Goal: Task Accomplishment & Management: Manage account settings

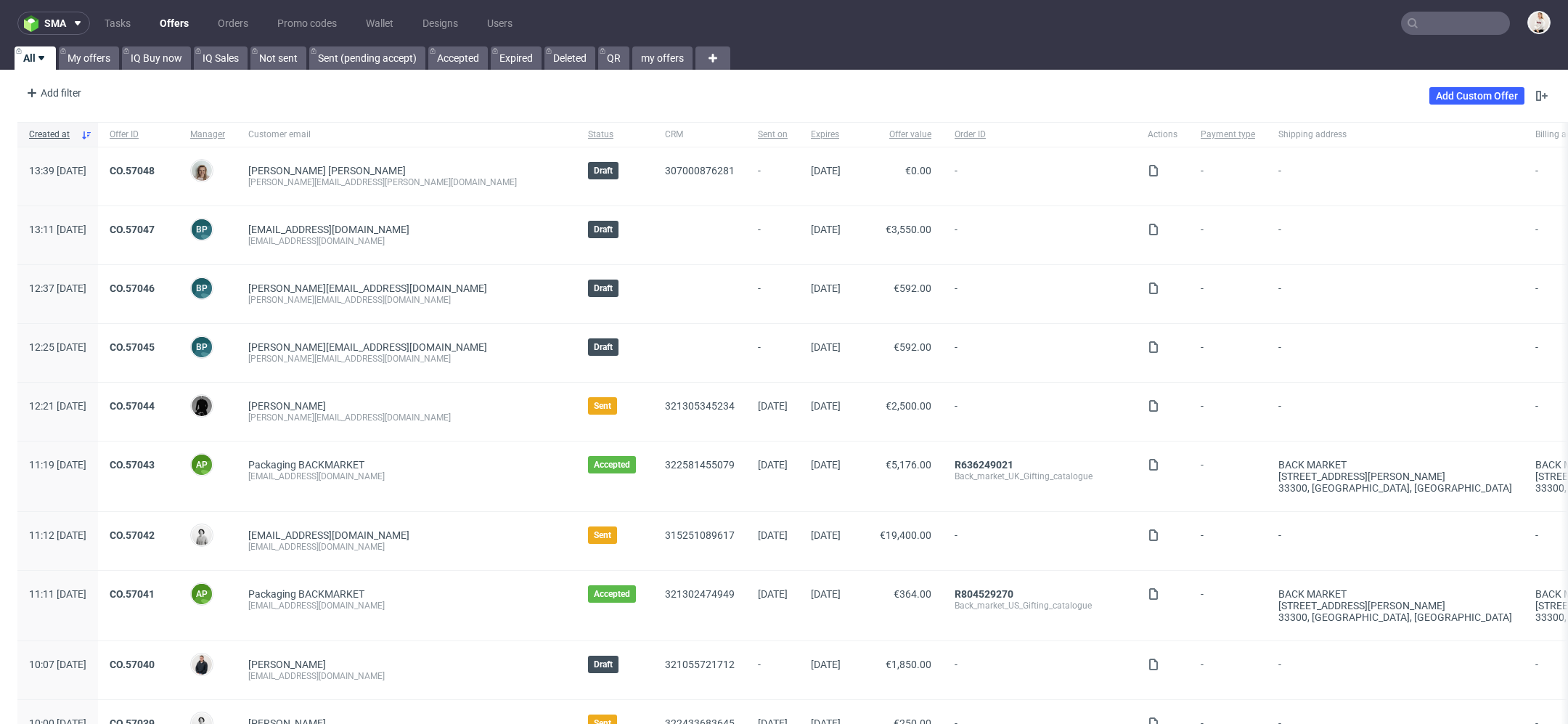
click at [1454, 29] on input "text" at bounding box center [1456, 23] width 109 height 23
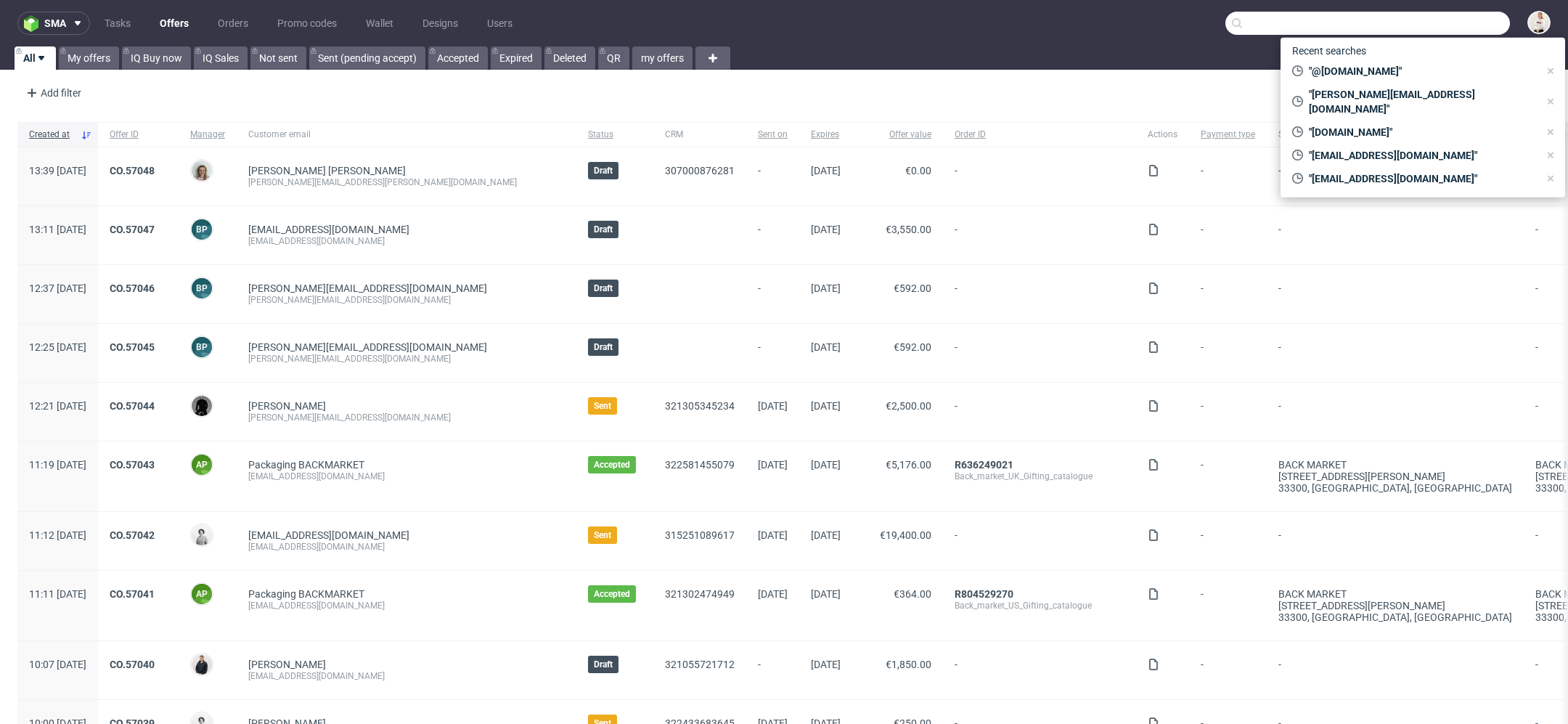
paste input "Avea Life Inc."
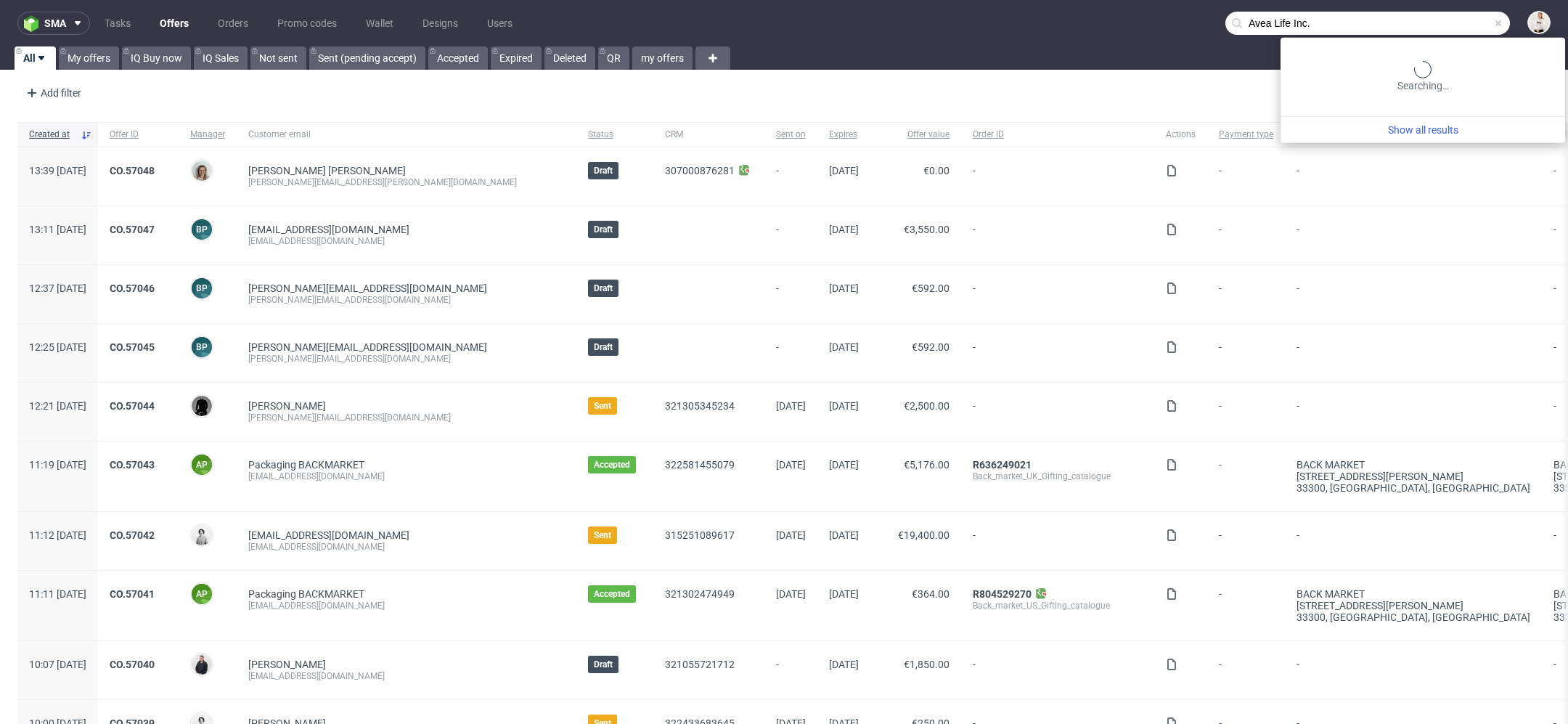
type input "Avea Life Inc."
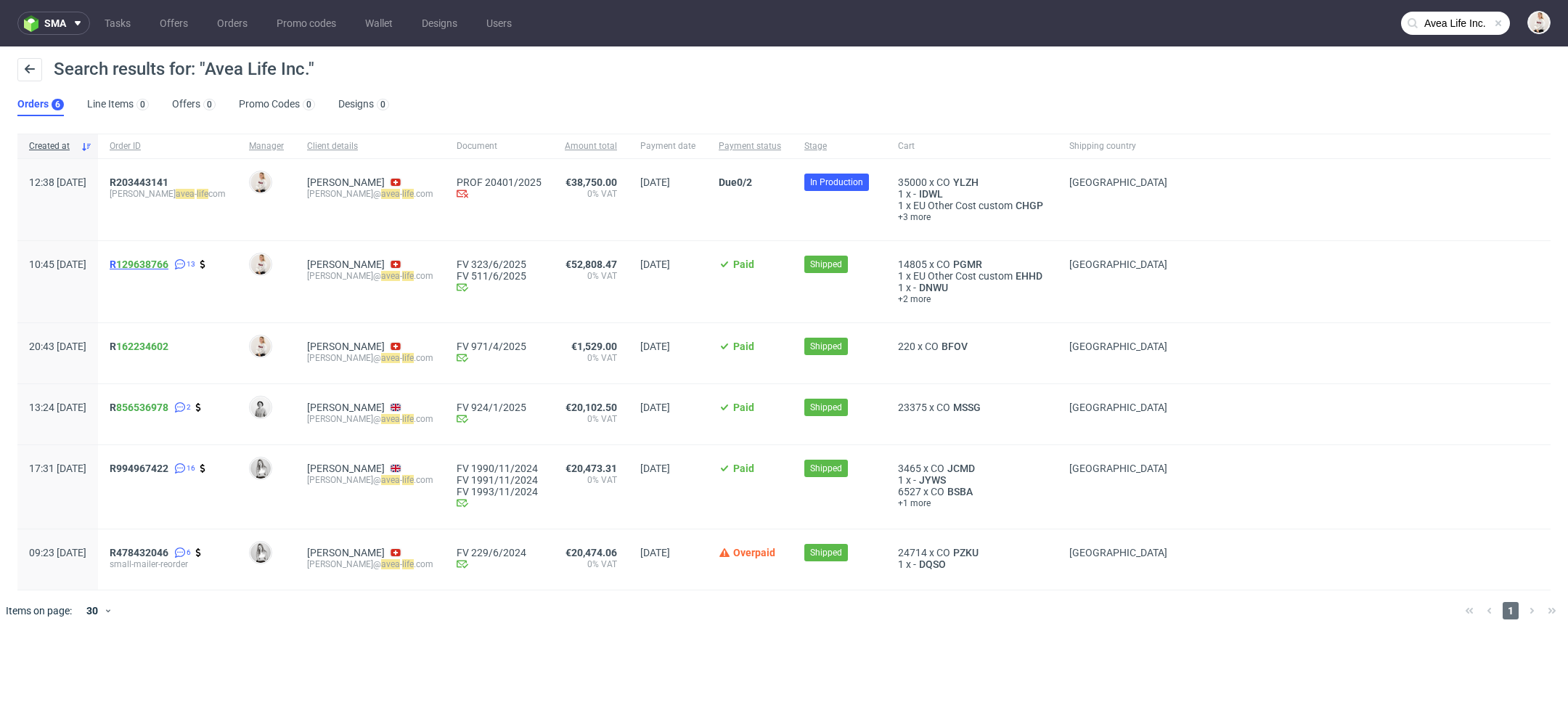
click at [160, 264] on span "R 129638766" at bounding box center [139, 264] width 58 height 11
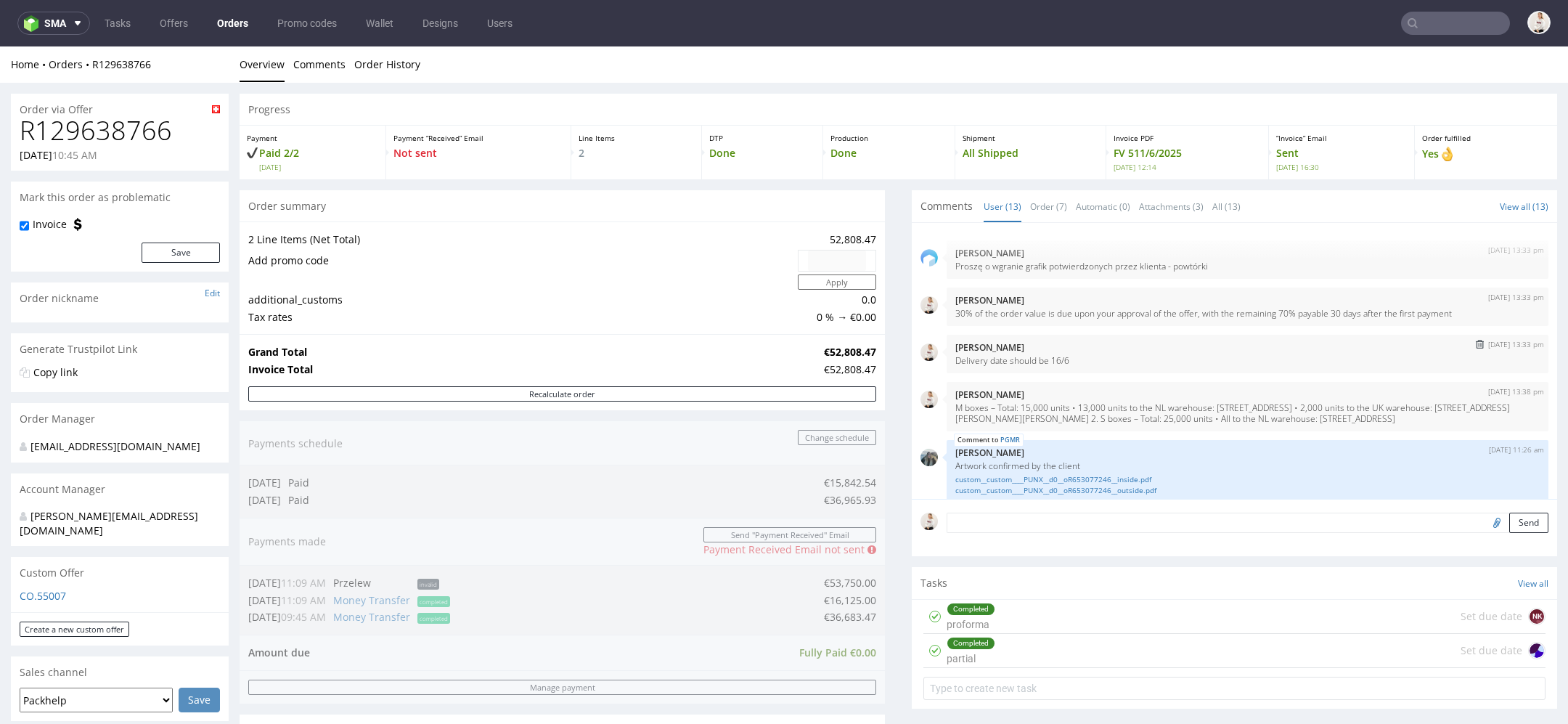
click at [1420, 335] on div "14th May 25 | 13:33 pm Mari Fok Delivery date should be 16/6" at bounding box center [1235, 353] width 628 height 38
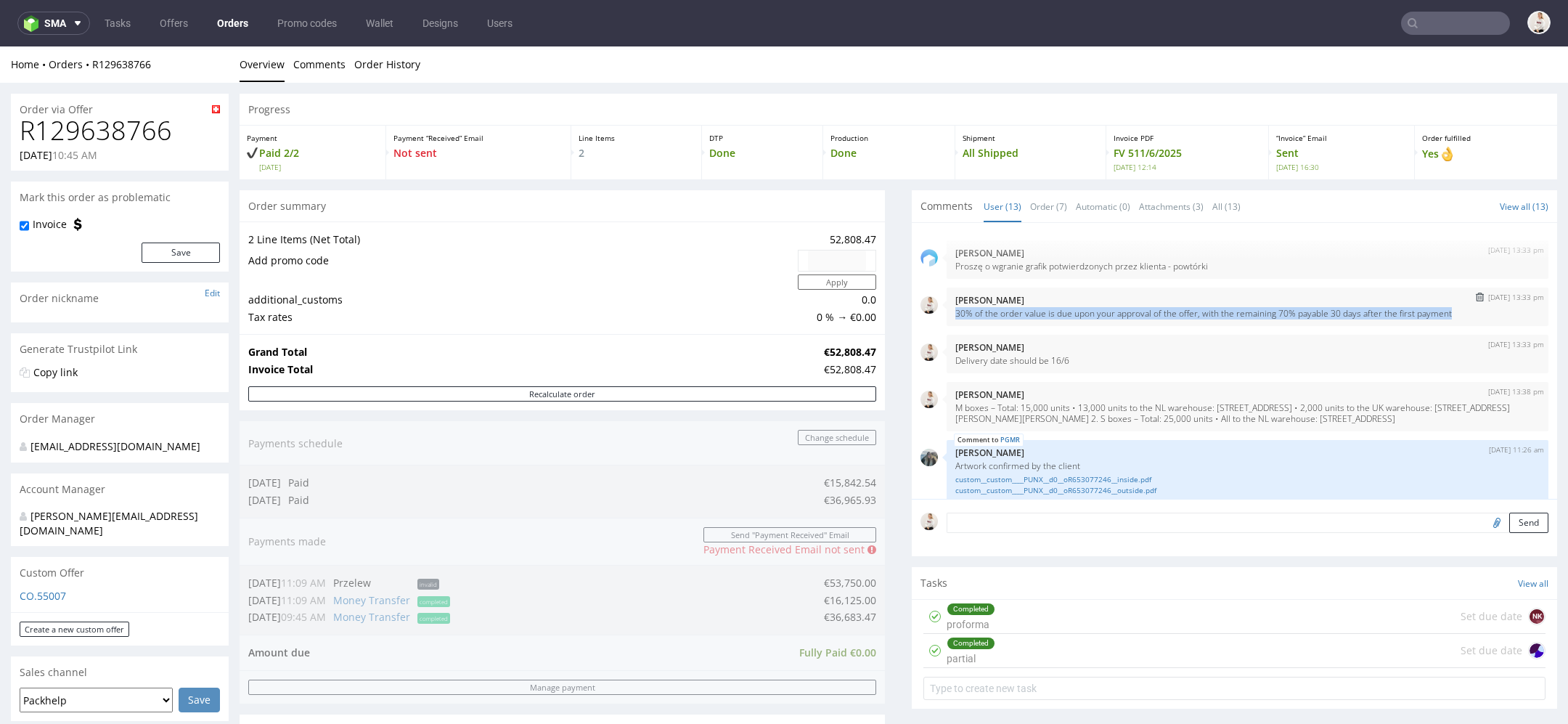
drag, startPoint x: 1480, startPoint y: 310, endPoint x: 947, endPoint y: 308, distance: 533.0
click at [955, 308] on p "30% of the order value is due upon your approval of the offer, with the remaini…" at bounding box center [1247, 314] width 584 height 11
copy p "30% of the order value is due upon your approval of the offer, with the remaini…"
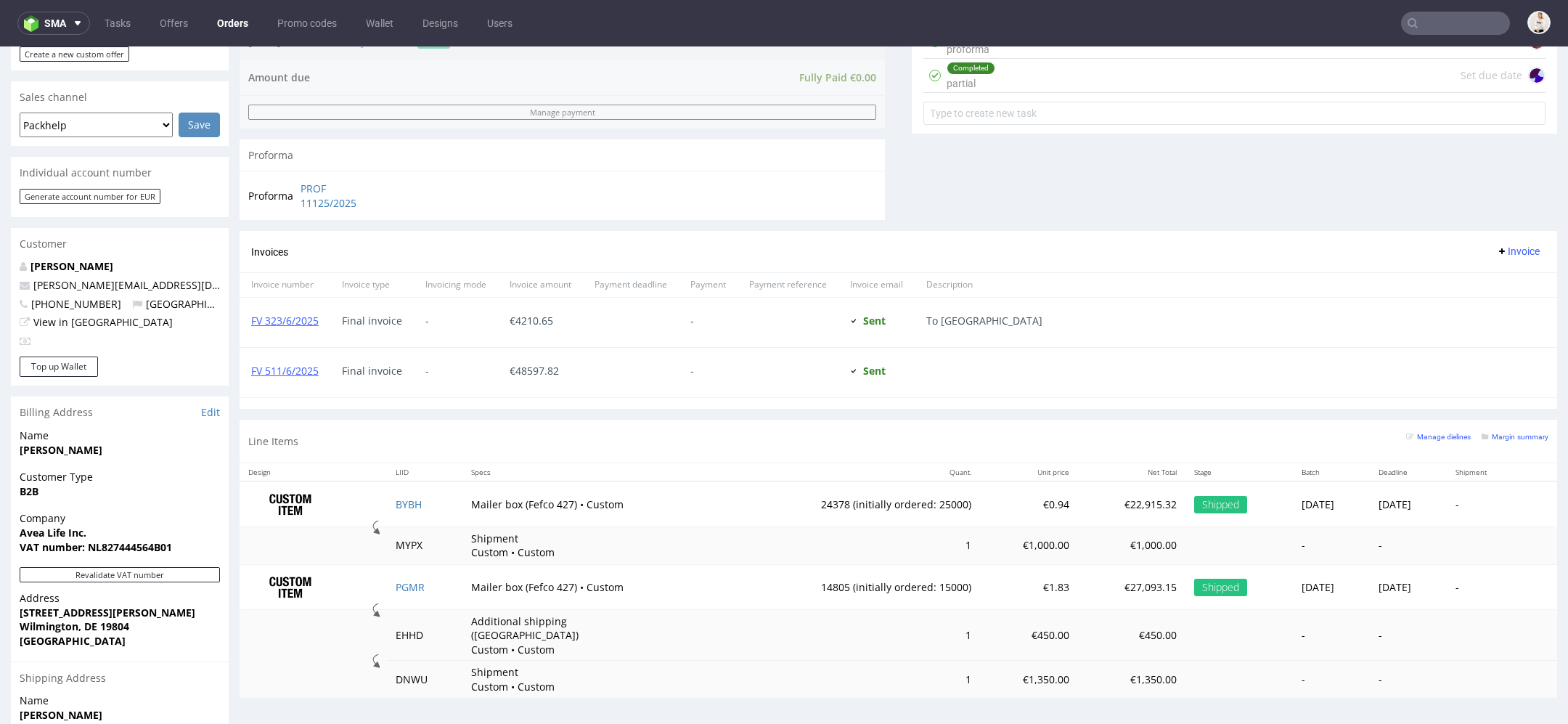
scroll to position [572, 0]
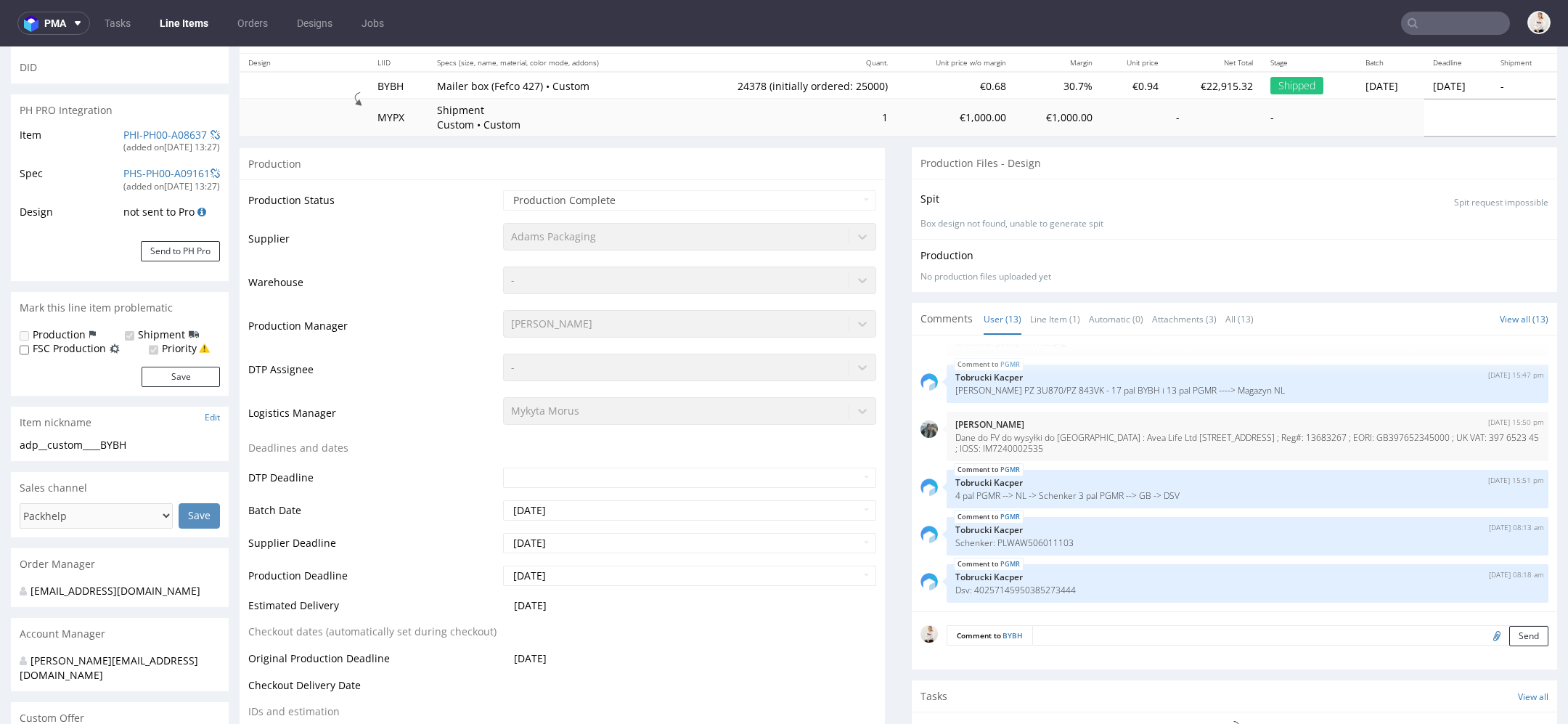
scroll to position [171, 0]
select select "in_progress"
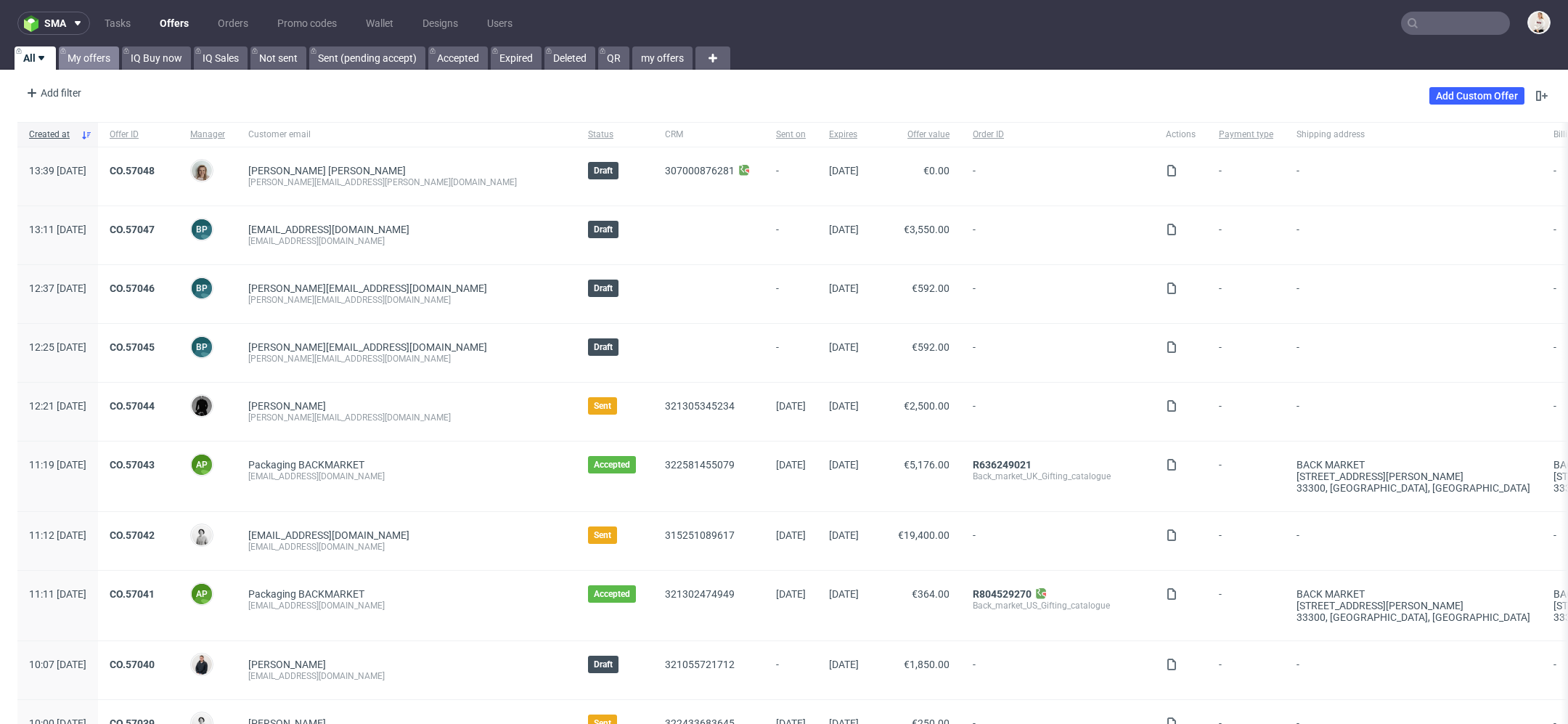
click at [103, 56] on link "My offers" at bounding box center [88, 58] width 60 height 23
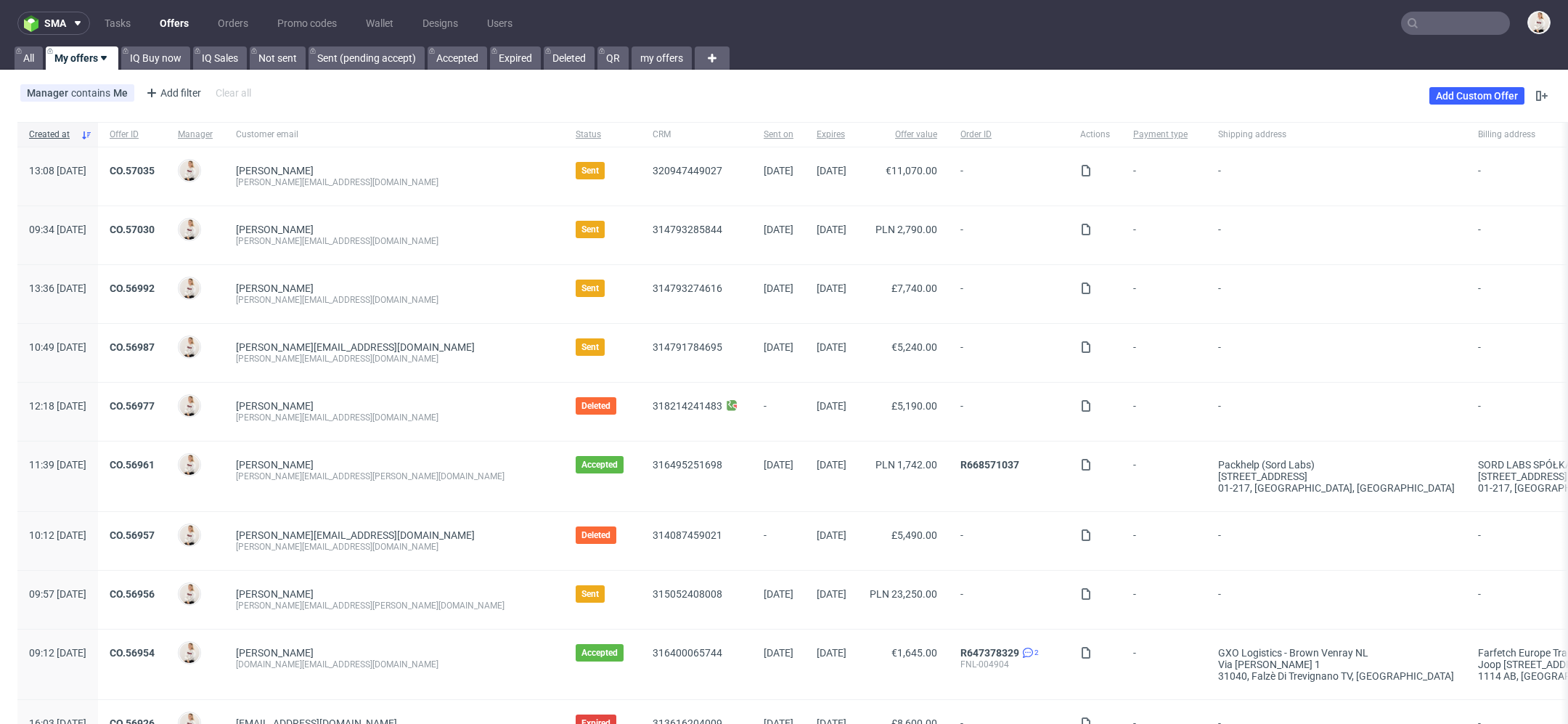
click at [1472, 8] on nav "sma Tasks Offers Orders Promo codes Wallet Designs Users" at bounding box center [784, 23] width 1568 height 47
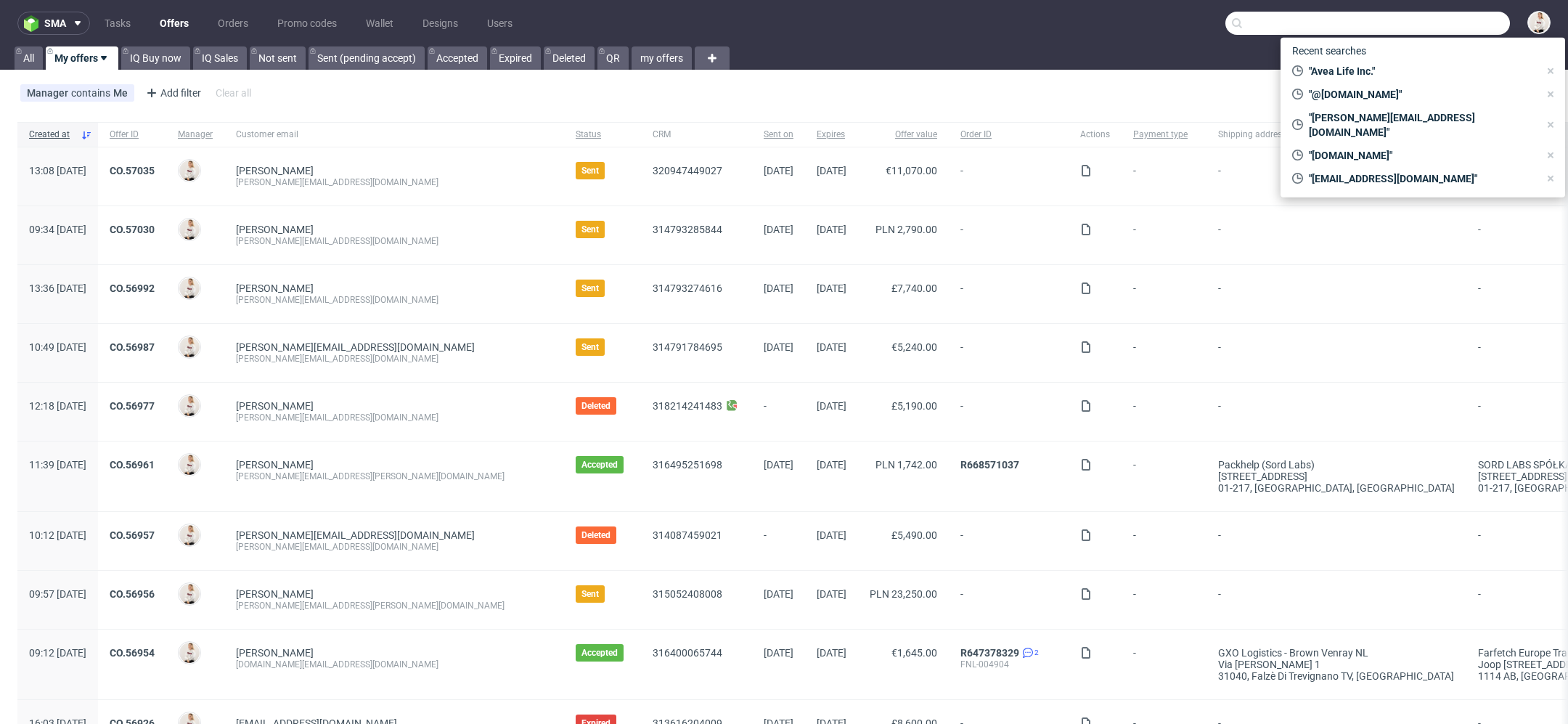
click at [1457, 33] on input "text" at bounding box center [1368, 23] width 285 height 23
paste input "[EMAIL_ADDRESS][DOMAIN_NAME]"
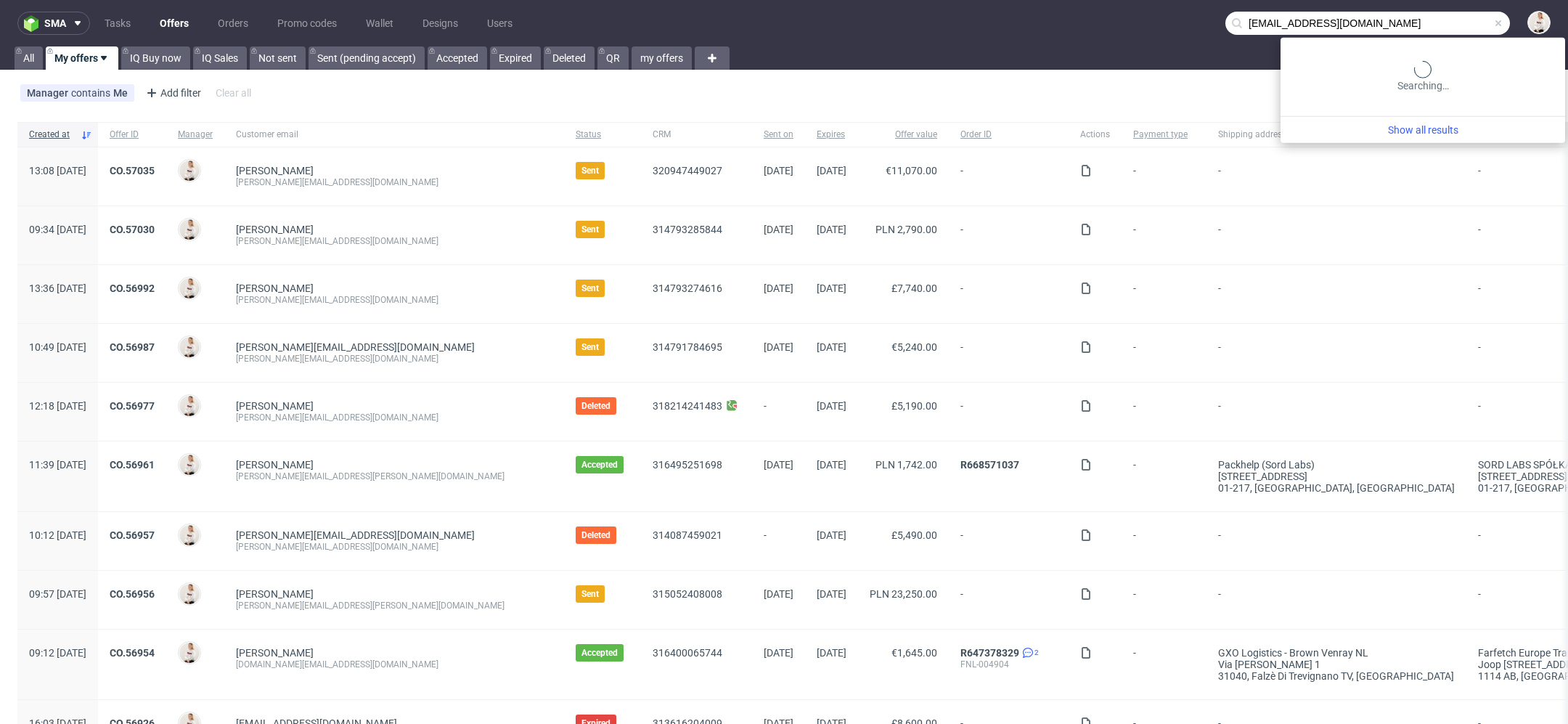
type input "[EMAIL_ADDRESS][DOMAIN_NAME]"
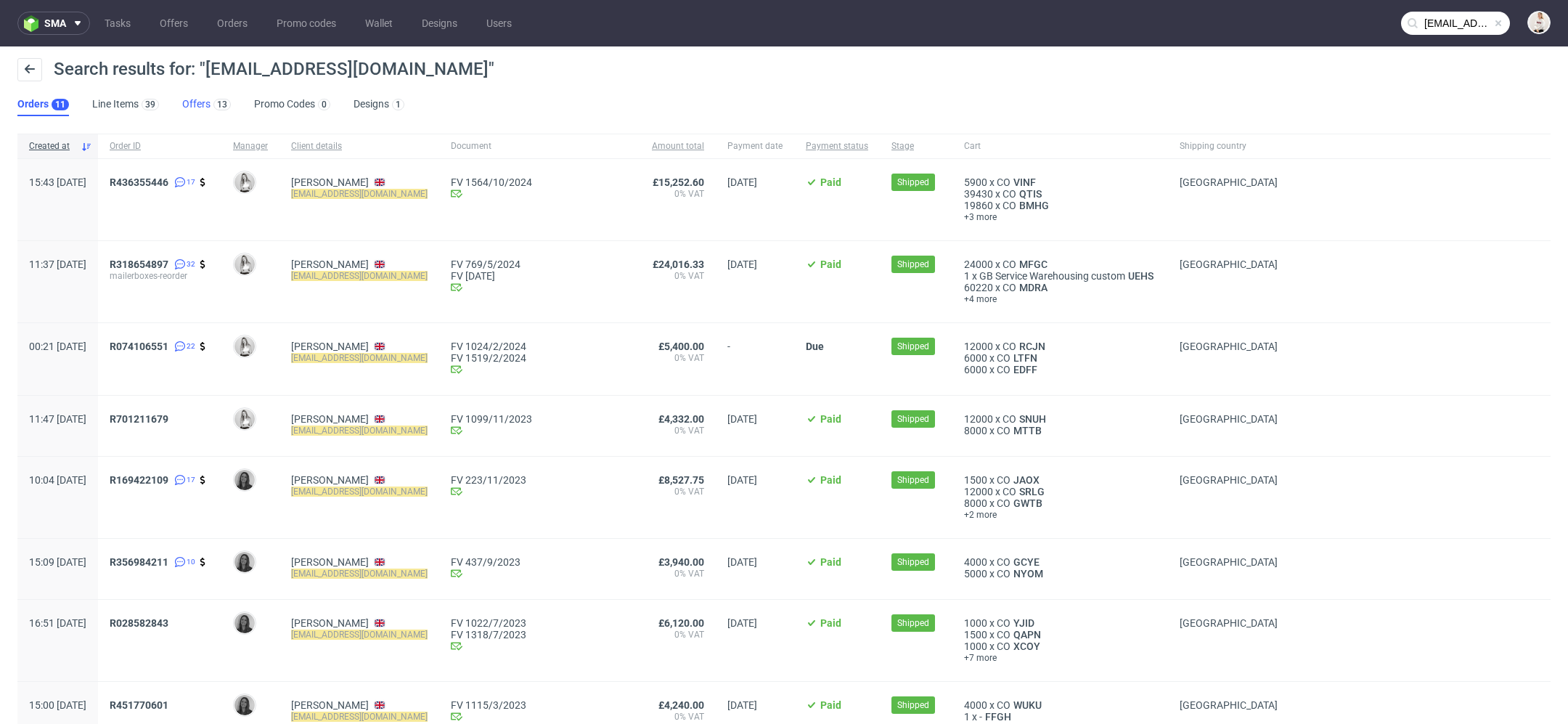
click at [203, 102] on link "Offers 13" at bounding box center [206, 104] width 49 height 23
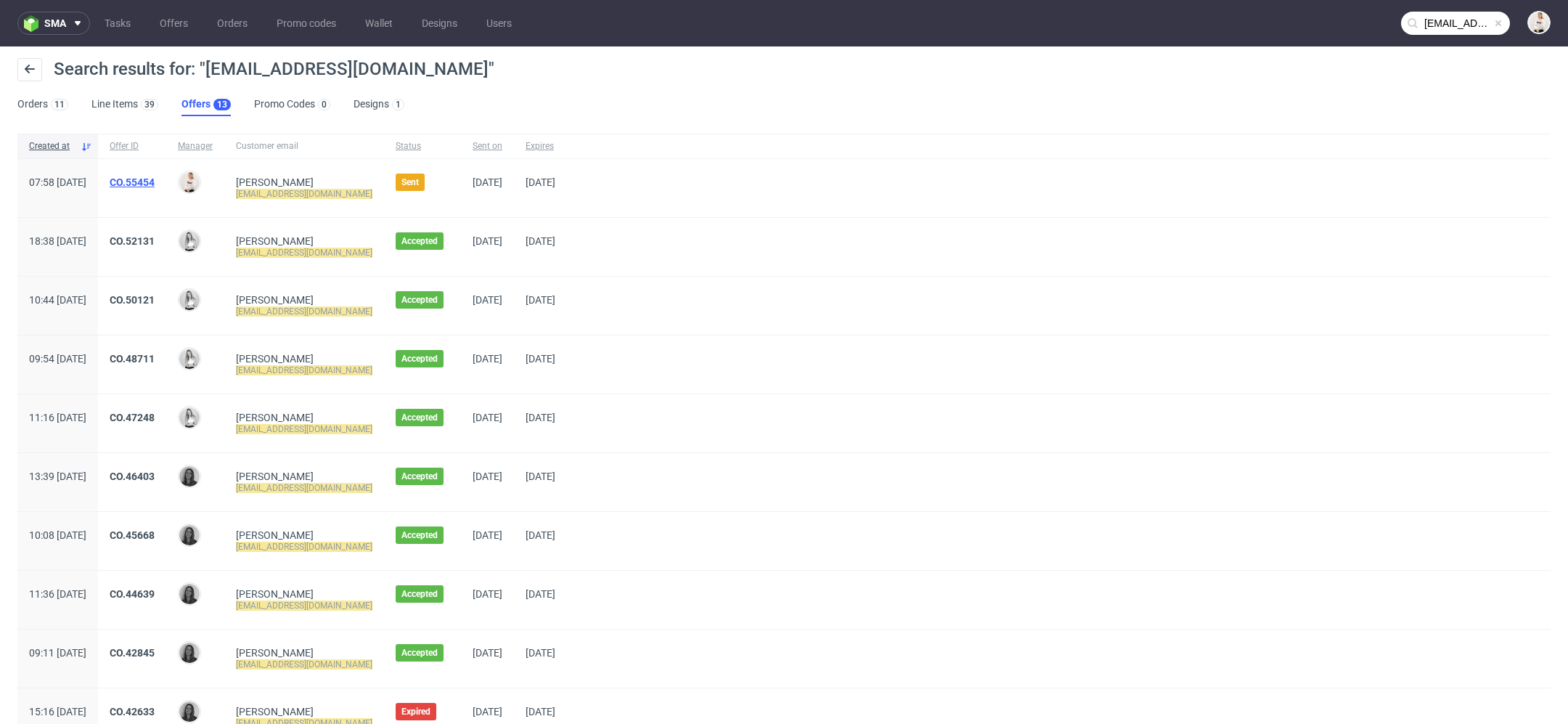
click at [154, 178] on link "CO.55454" at bounding box center [132, 182] width 45 height 11
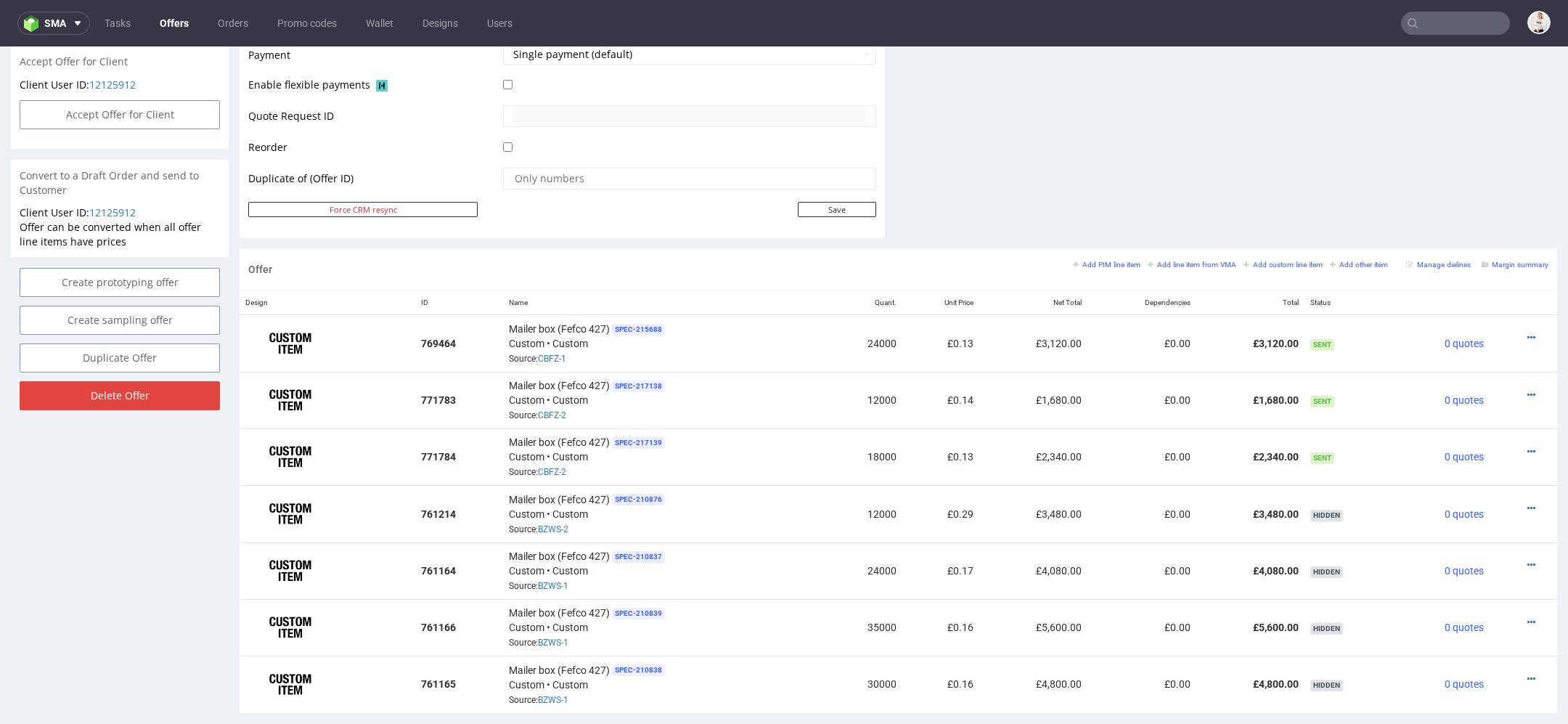
scroll to position [667, 0]
click at [1156, 261] on small "Add line item from VMA" at bounding box center [1192, 263] width 88 height 8
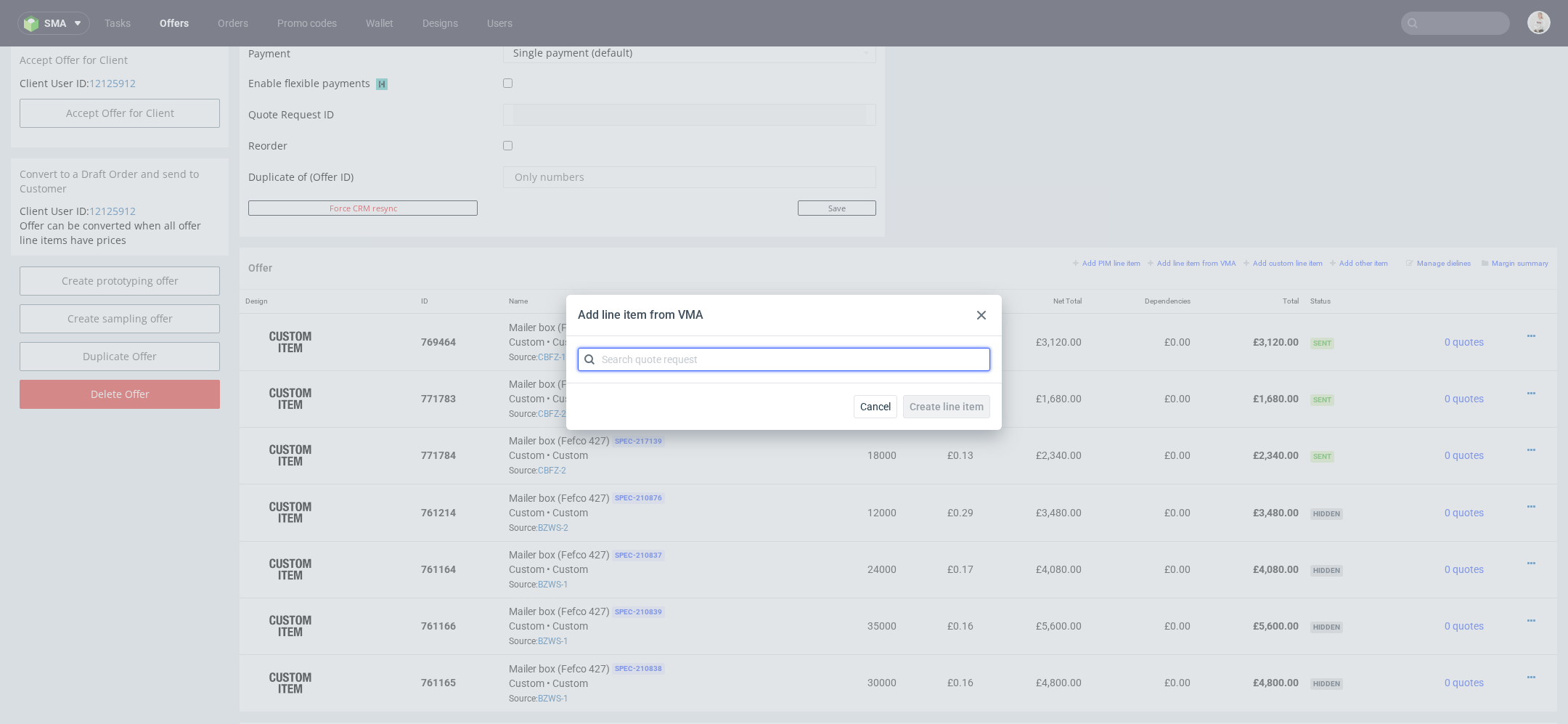
click at [718, 355] on input "text" at bounding box center [784, 359] width 412 height 23
paste input "CBQT"
type input "CBQT"
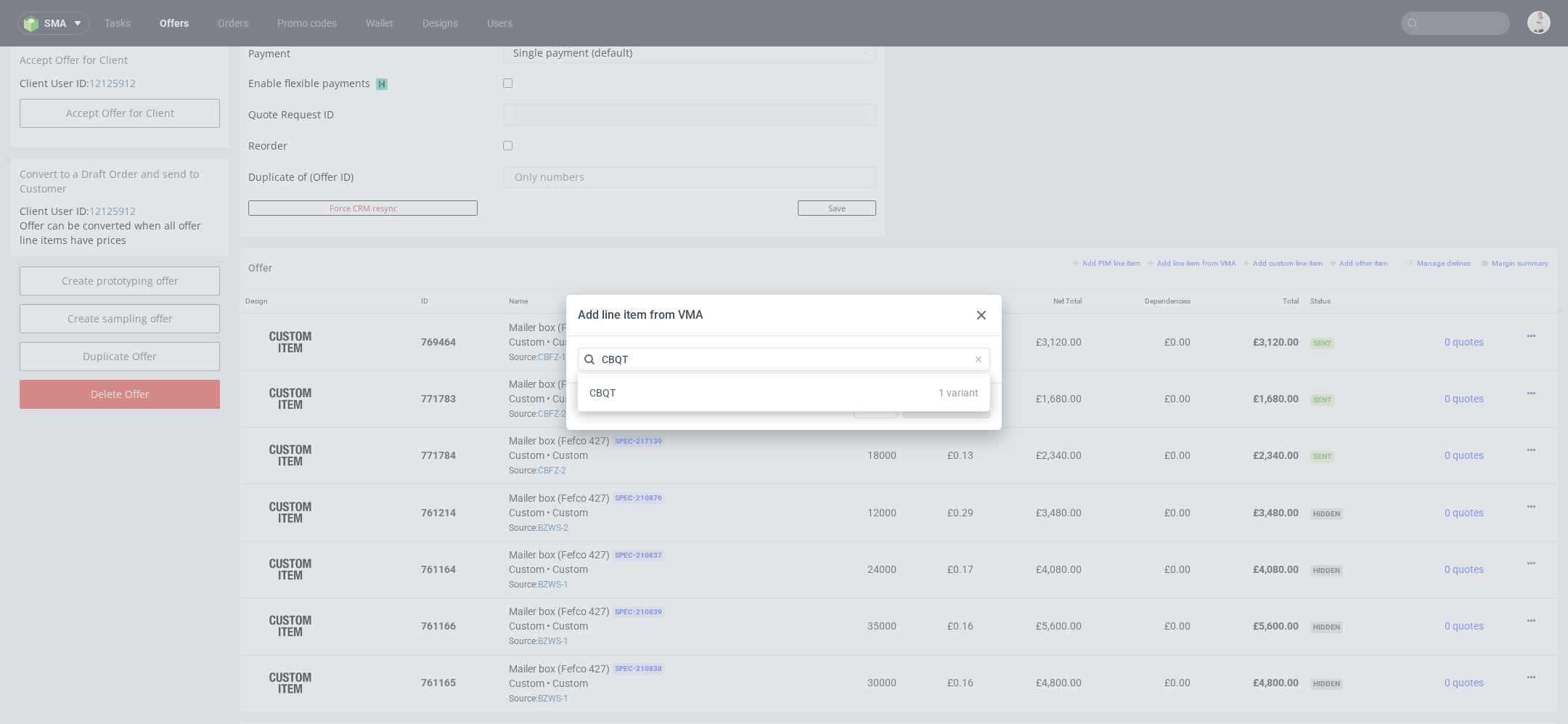
click at [709, 404] on div "CBQT 1 variant" at bounding box center [784, 392] width 400 height 26
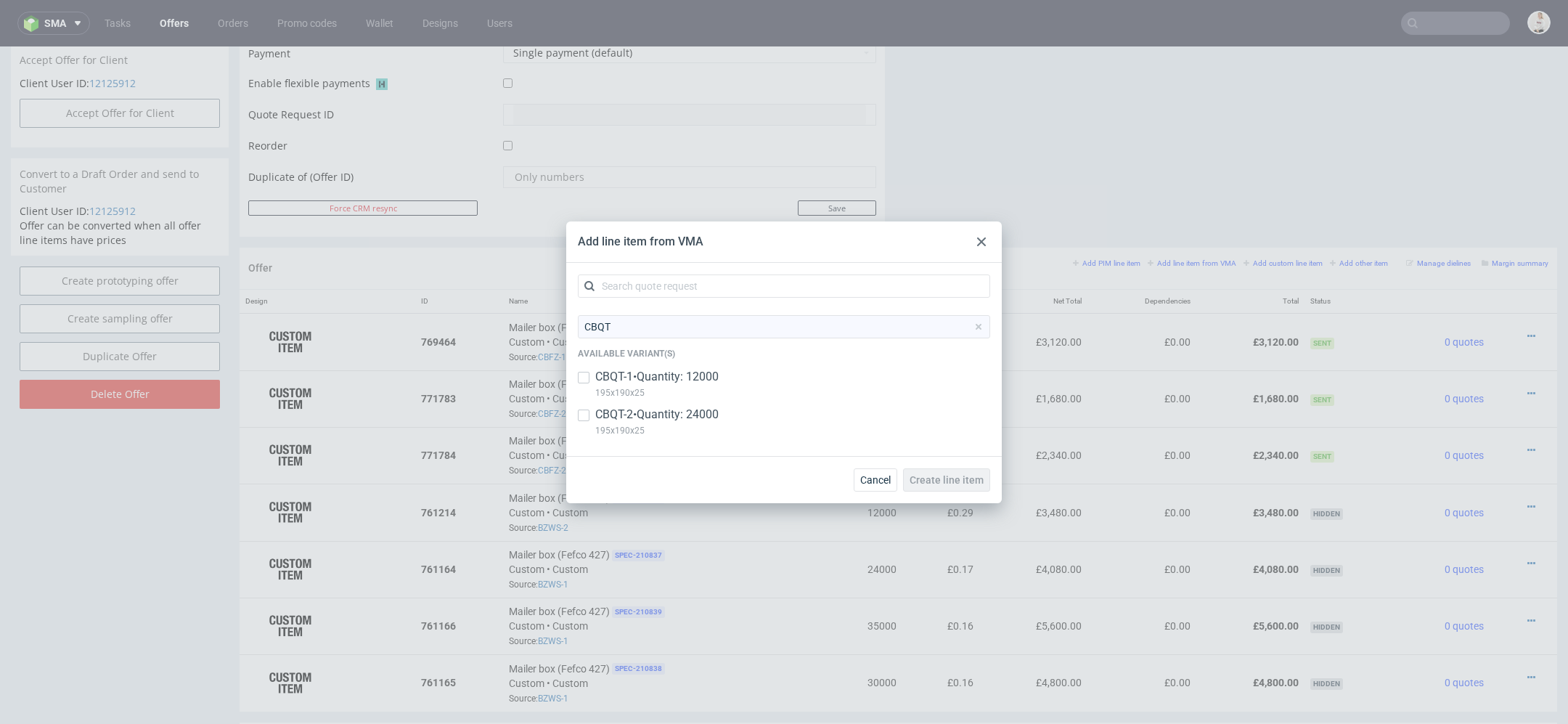
click at [693, 377] on p "CBQT-1 • Quantity: 12000" at bounding box center [657, 377] width 124 height 16
checkbox input "true"
click at [945, 486] on button "Create line item" at bounding box center [947, 480] width 87 height 23
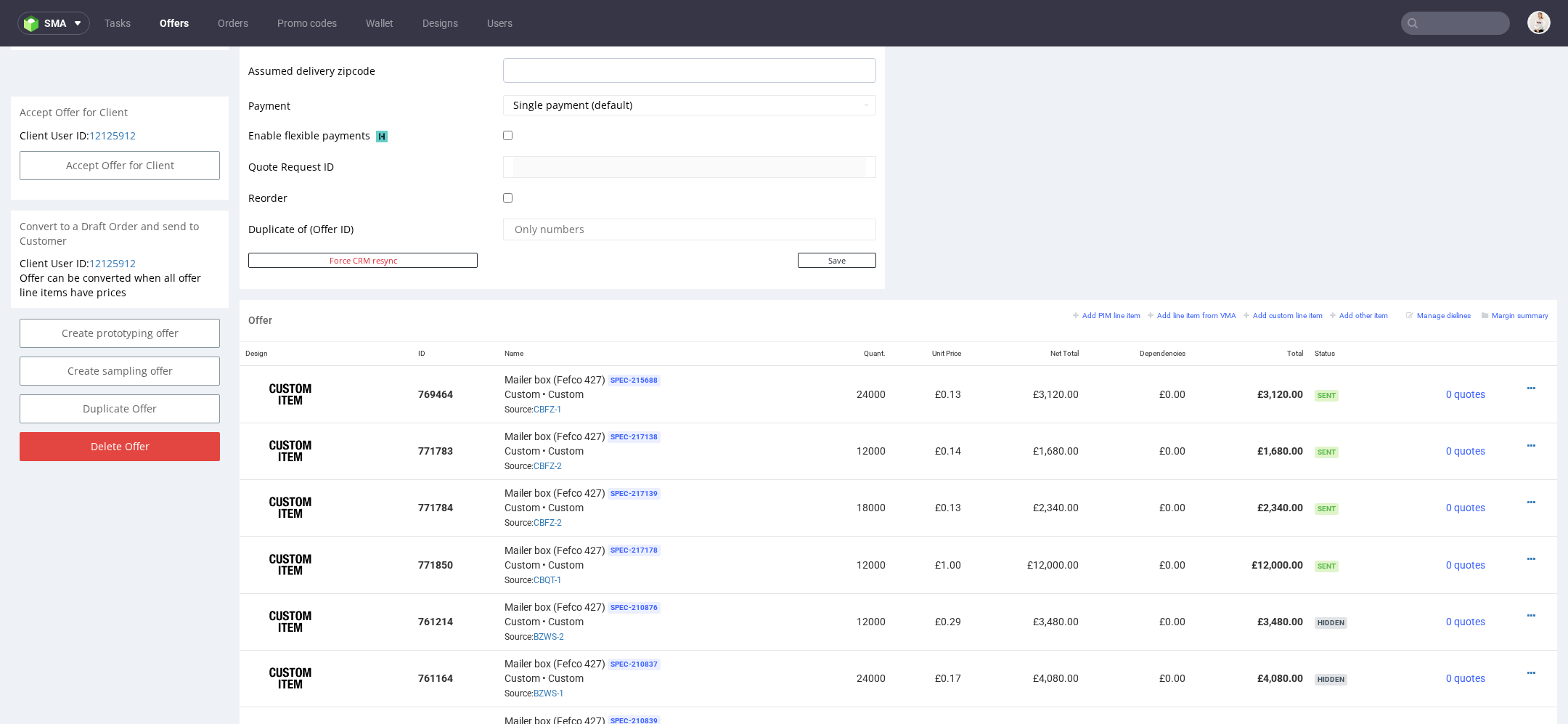
scroll to position [662, 0]
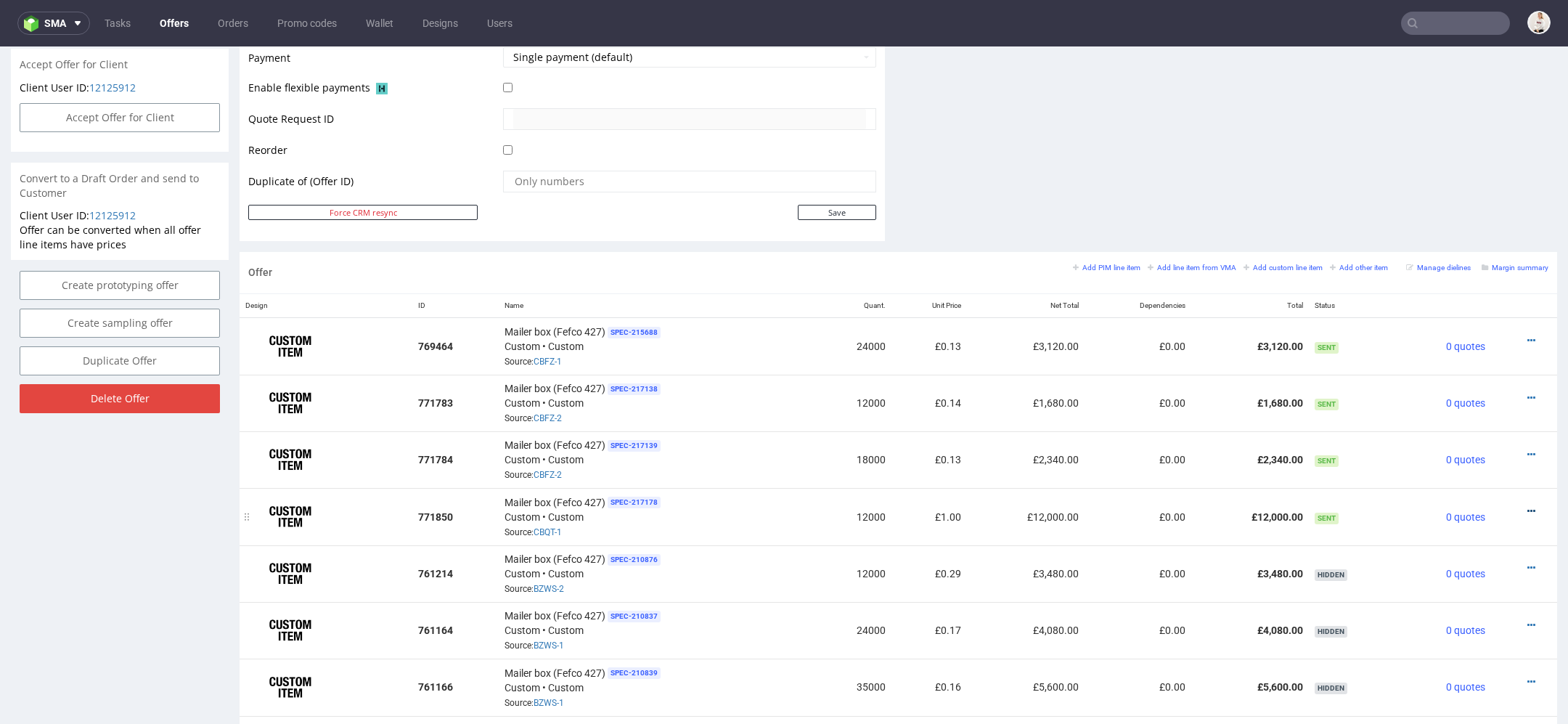
click at [1528, 506] on icon at bounding box center [1531, 512] width 8 height 11
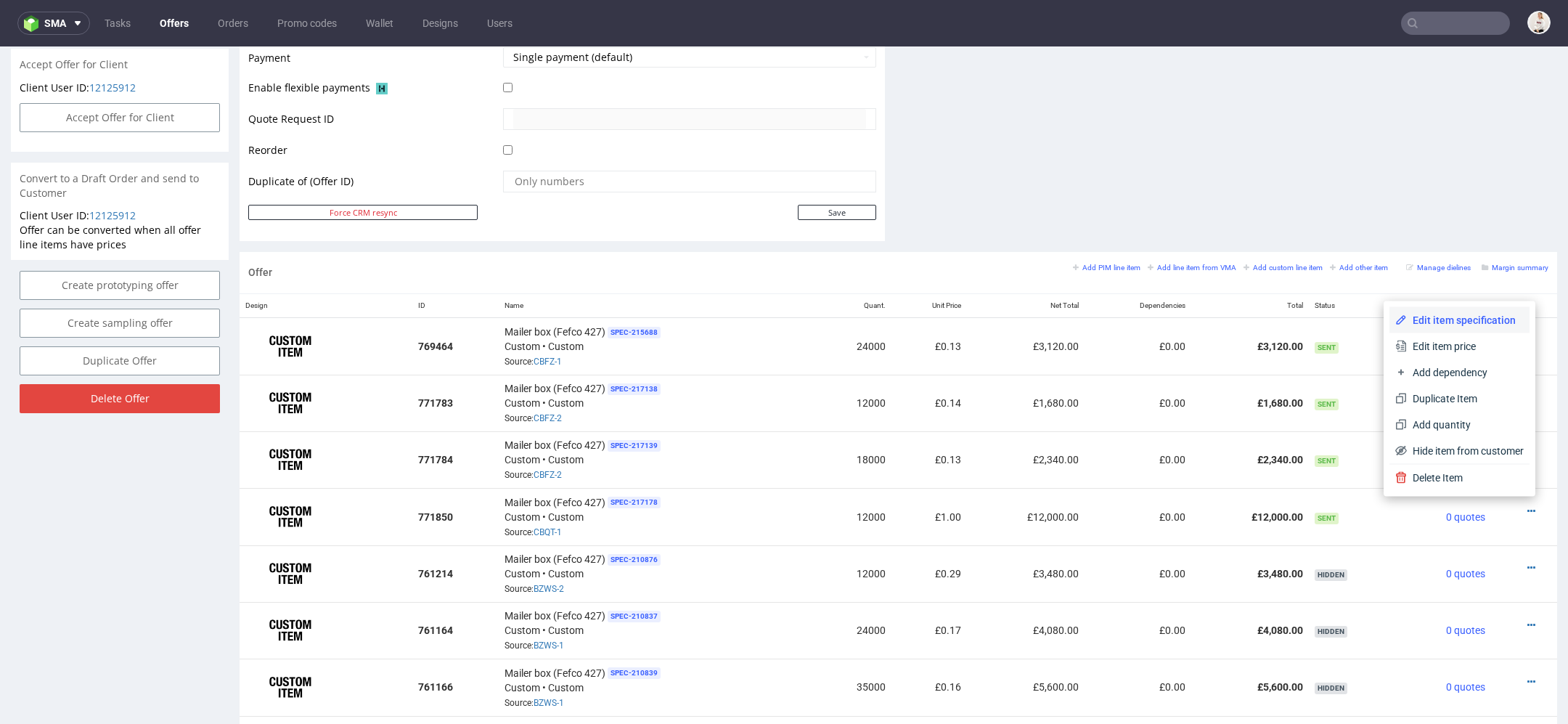
click at [1468, 314] on span "Edit item specification" at bounding box center [1465, 320] width 117 height 14
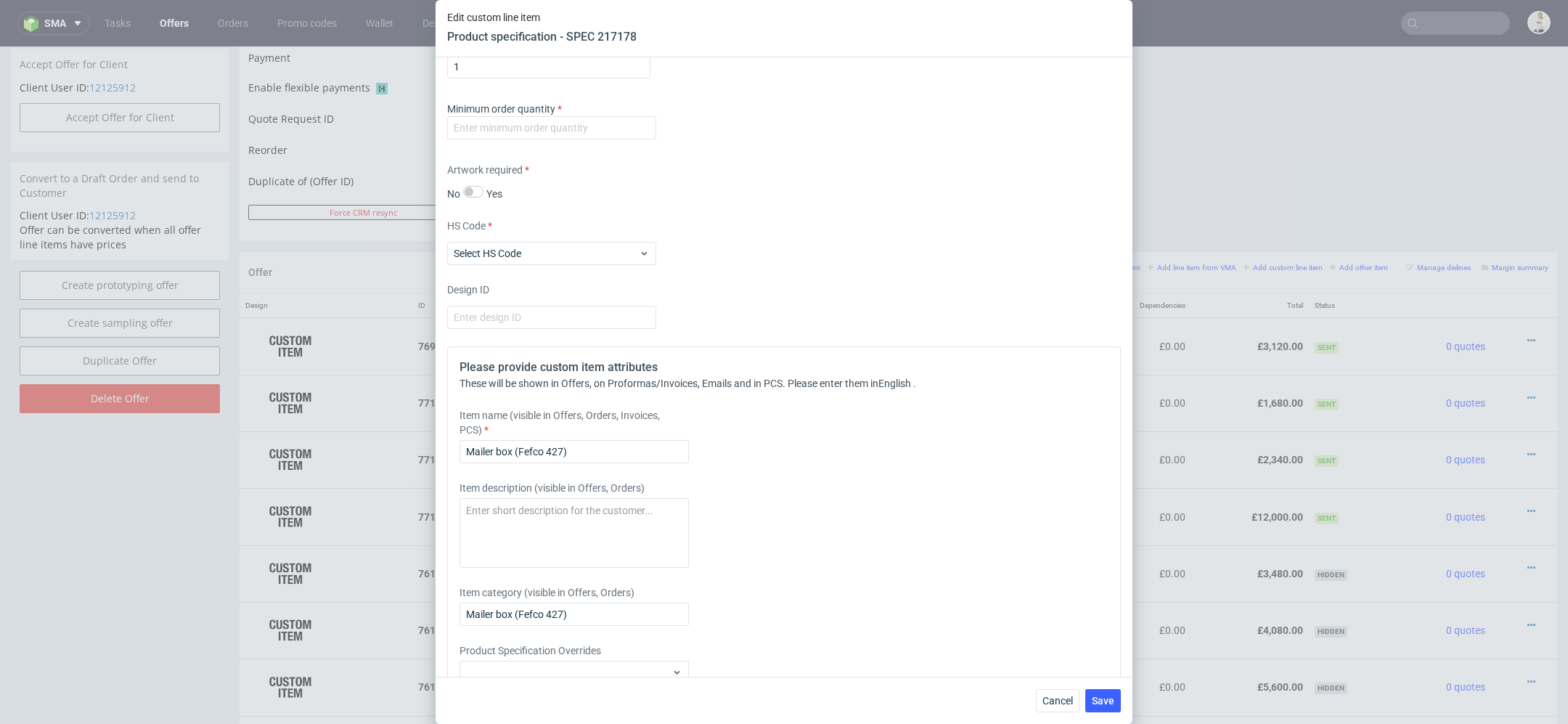
scroll to position [1939, 0]
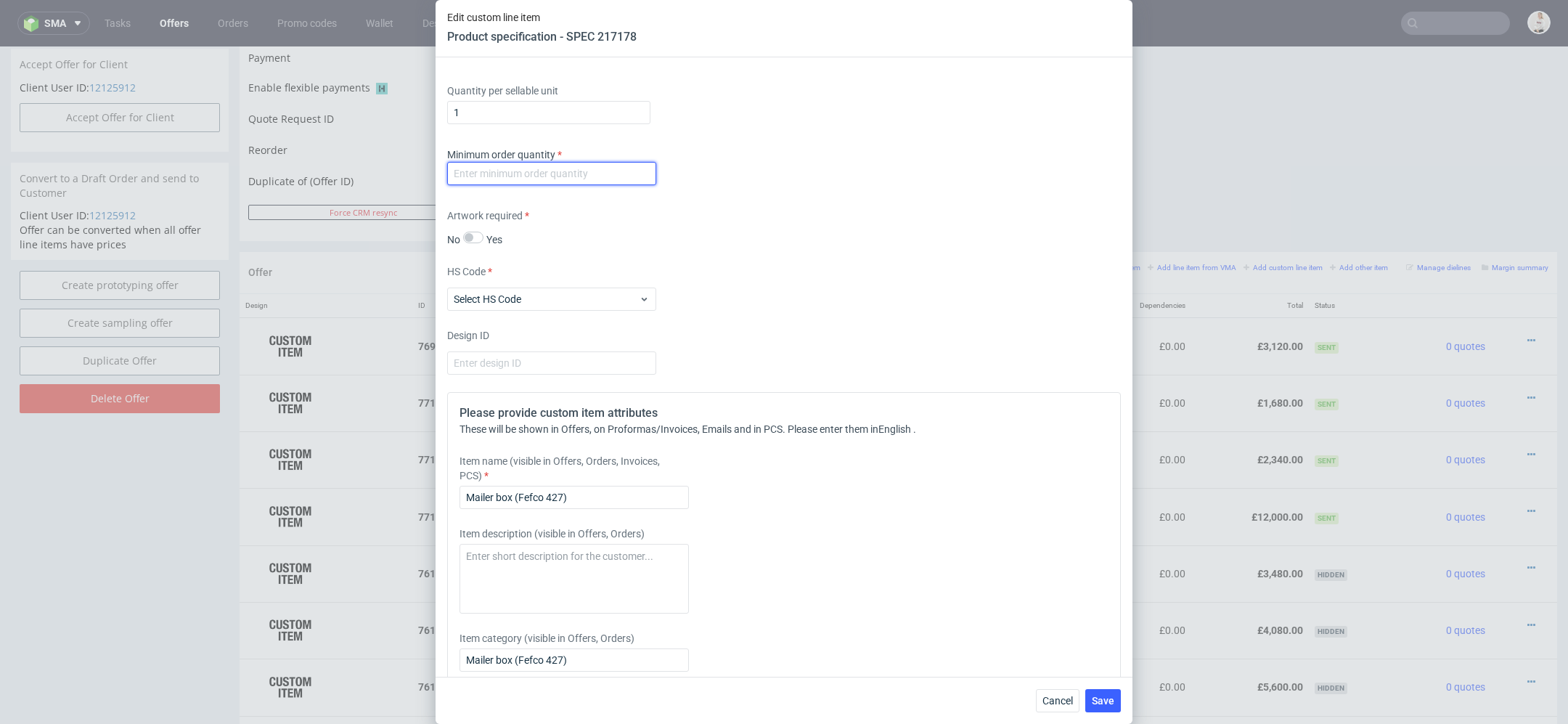
click at [509, 173] on input "number" at bounding box center [551, 173] width 209 height 23
type input "1"
click at [833, 183] on div "Minimum order quantity 1" at bounding box center [784, 170] width 674 height 44
drag, startPoint x: 591, startPoint y: 495, endPoint x: 166, endPoint y: 490, distance: 425.0
click at [166, 490] on div "Edit custom line item Product specification - SPEC 217178 Supplier TFP Sp. z o.…" at bounding box center [784, 362] width 1568 height 724
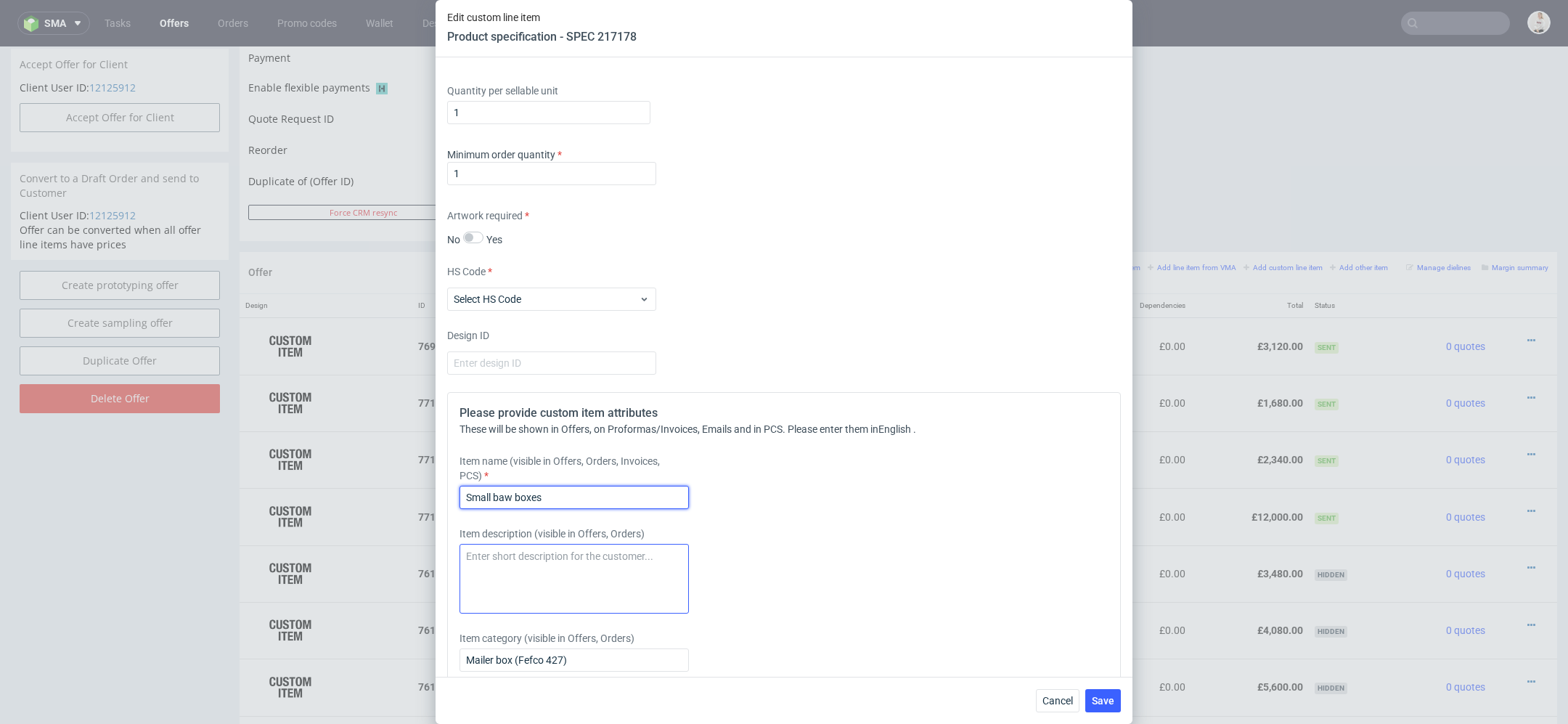
type input "Small baw boxes"
drag, startPoint x: 478, startPoint y: 578, endPoint x: 508, endPoint y: 578, distance: 30.0
click at [479, 578] on textarea at bounding box center [574, 578] width 229 height 70
click at [739, 547] on div "Item description (visible in Offers, Orders)" at bounding box center [700, 570] width 482 height 87
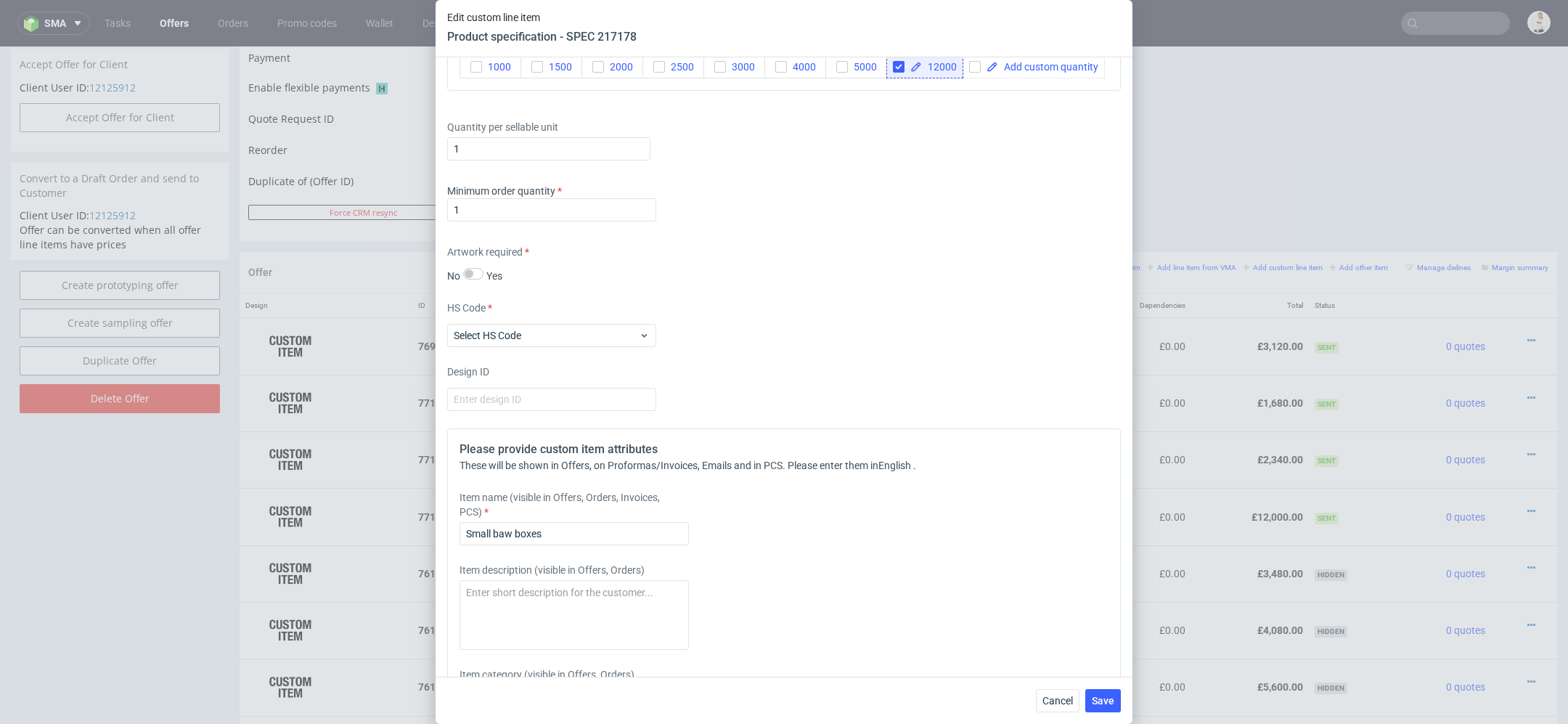
scroll to position [1850, 0]
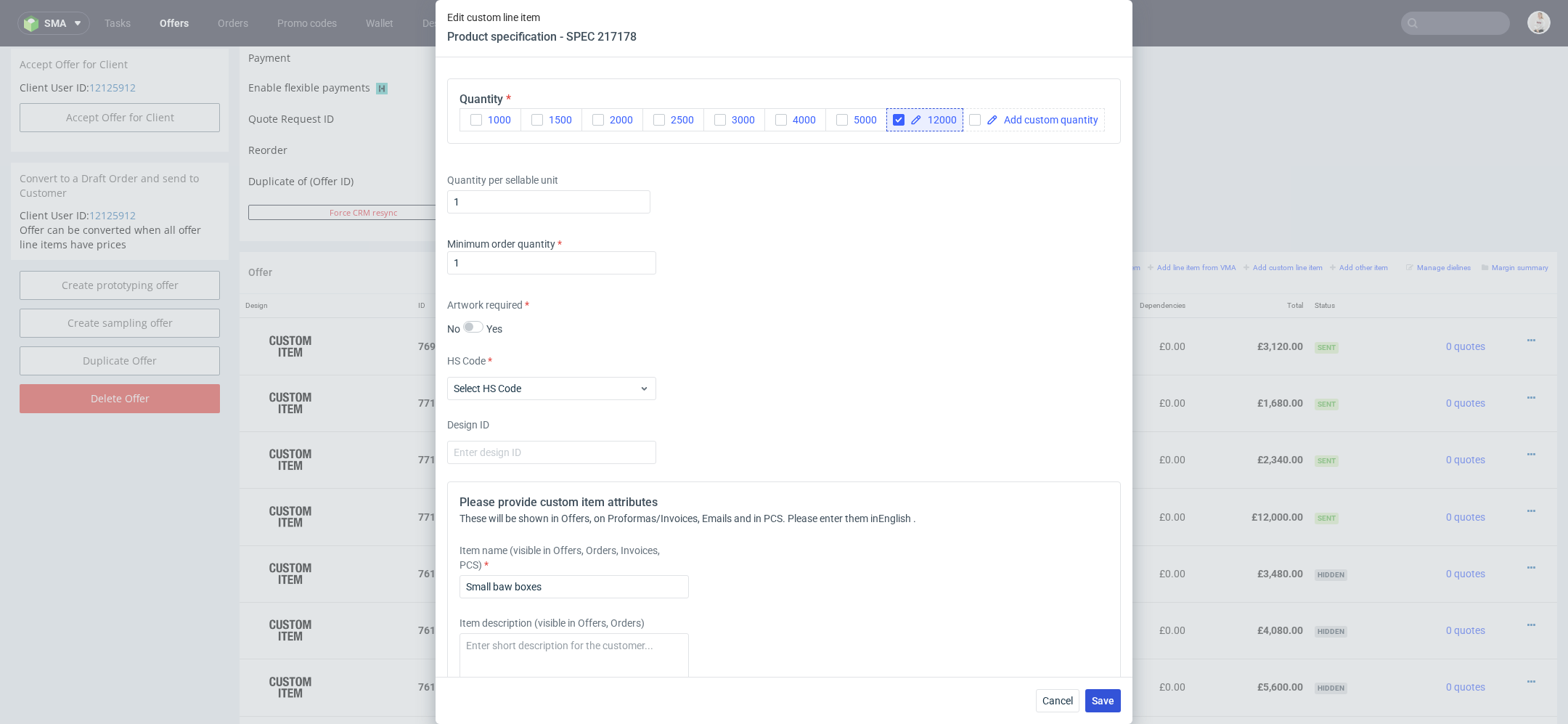
click at [1102, 700] on span "Save" at bounding box center [1103, 701] width 22 height 11
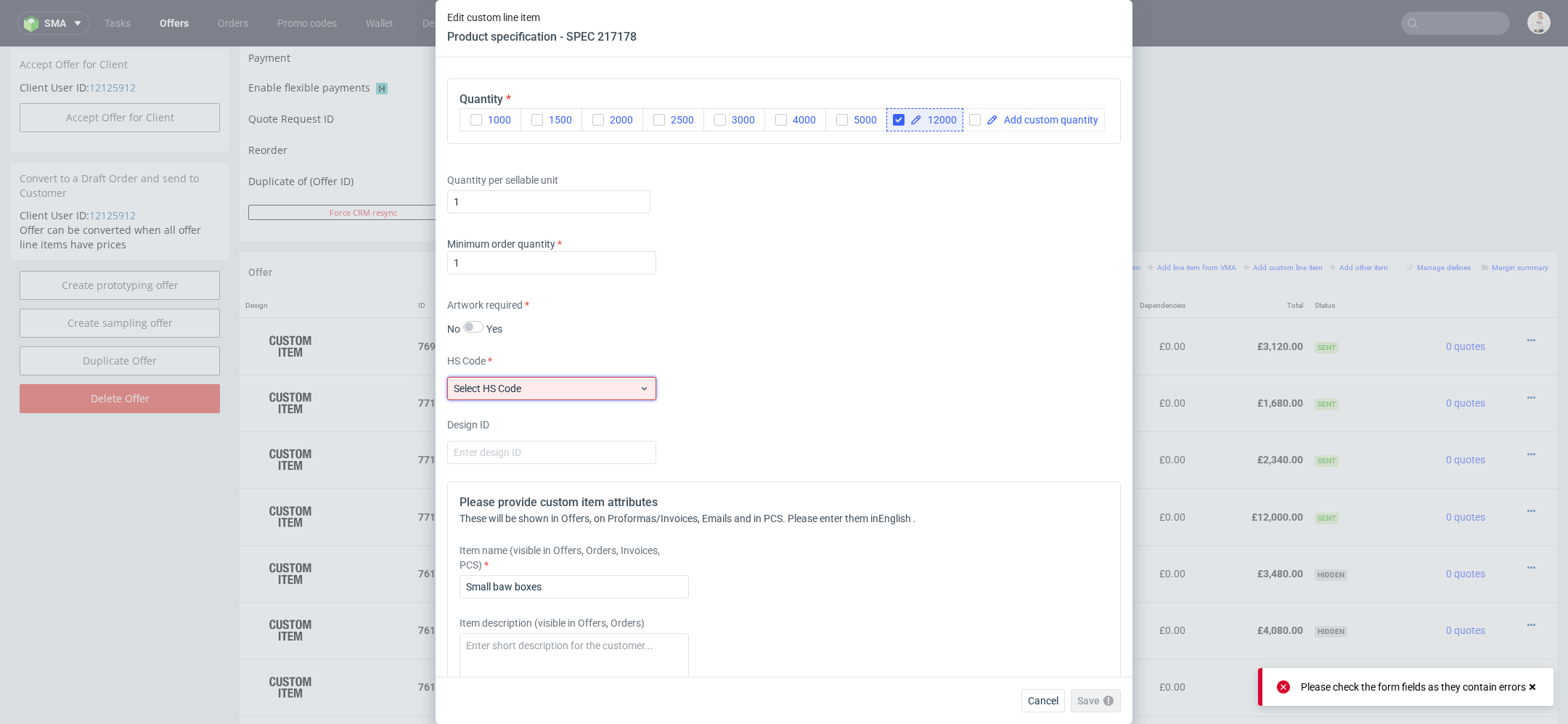
click at [574, 381] on span "Select HS Code" at bounding box center [546, 388] width 185 height 14
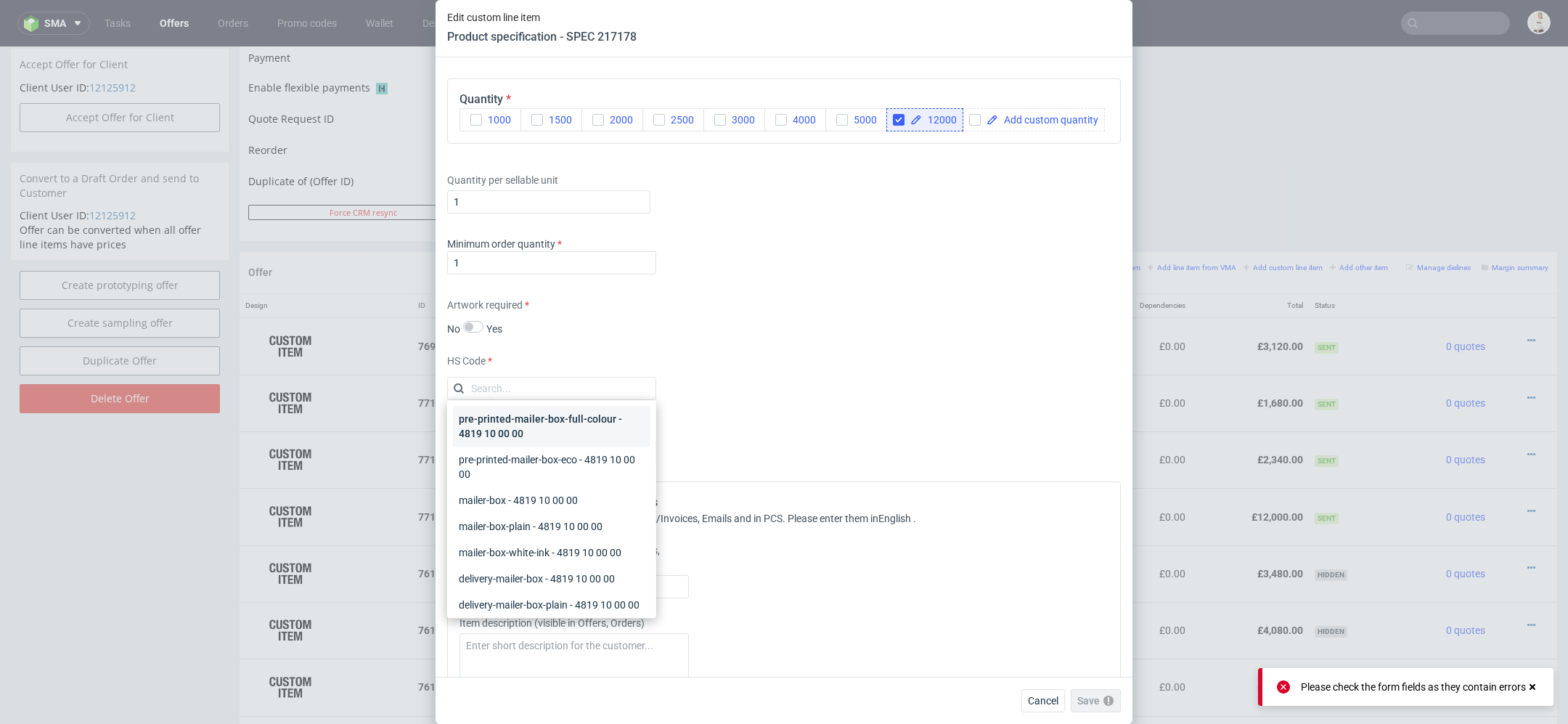
click at [574, 417] on div "pre-printed-mailer-box-full-colour - 4819 10 00 00" at bounding box center [551, 426] width 197 height 41
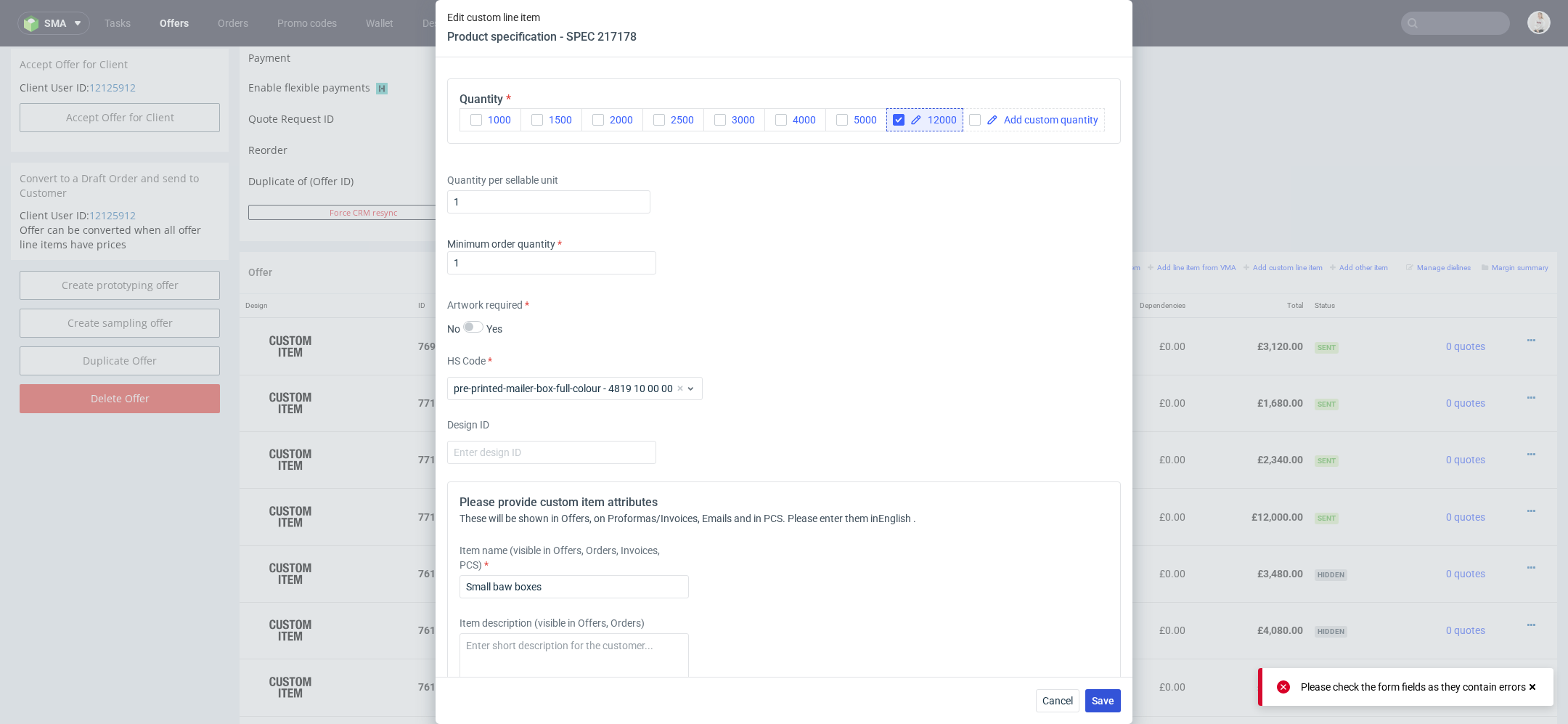
click at [1098, 701] on span "Save" at bounding box center [1103, 701] width 22 height 11
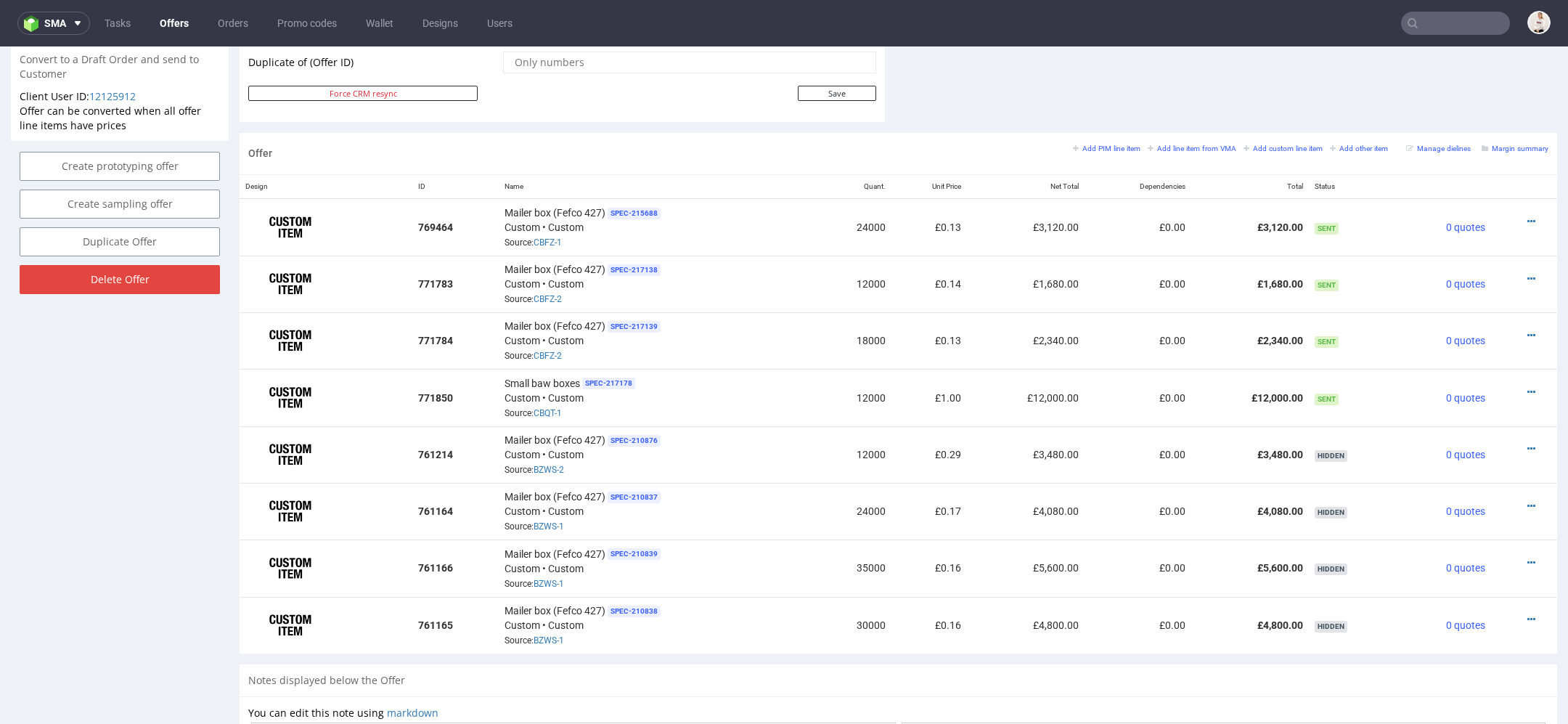
scroll to position [776, 0]
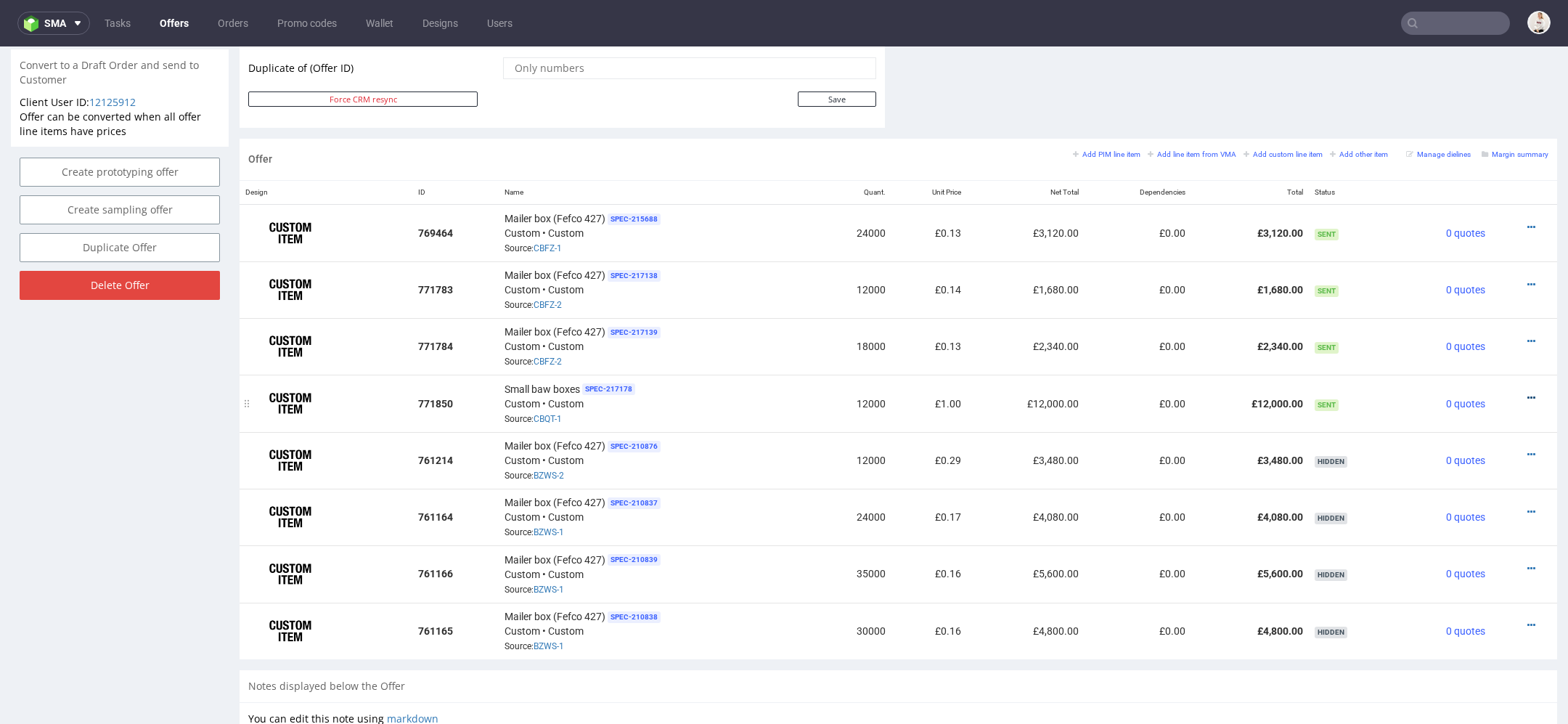
click at [1528, 393] on icon at bounding box center [1531, 398] width 8 height 11
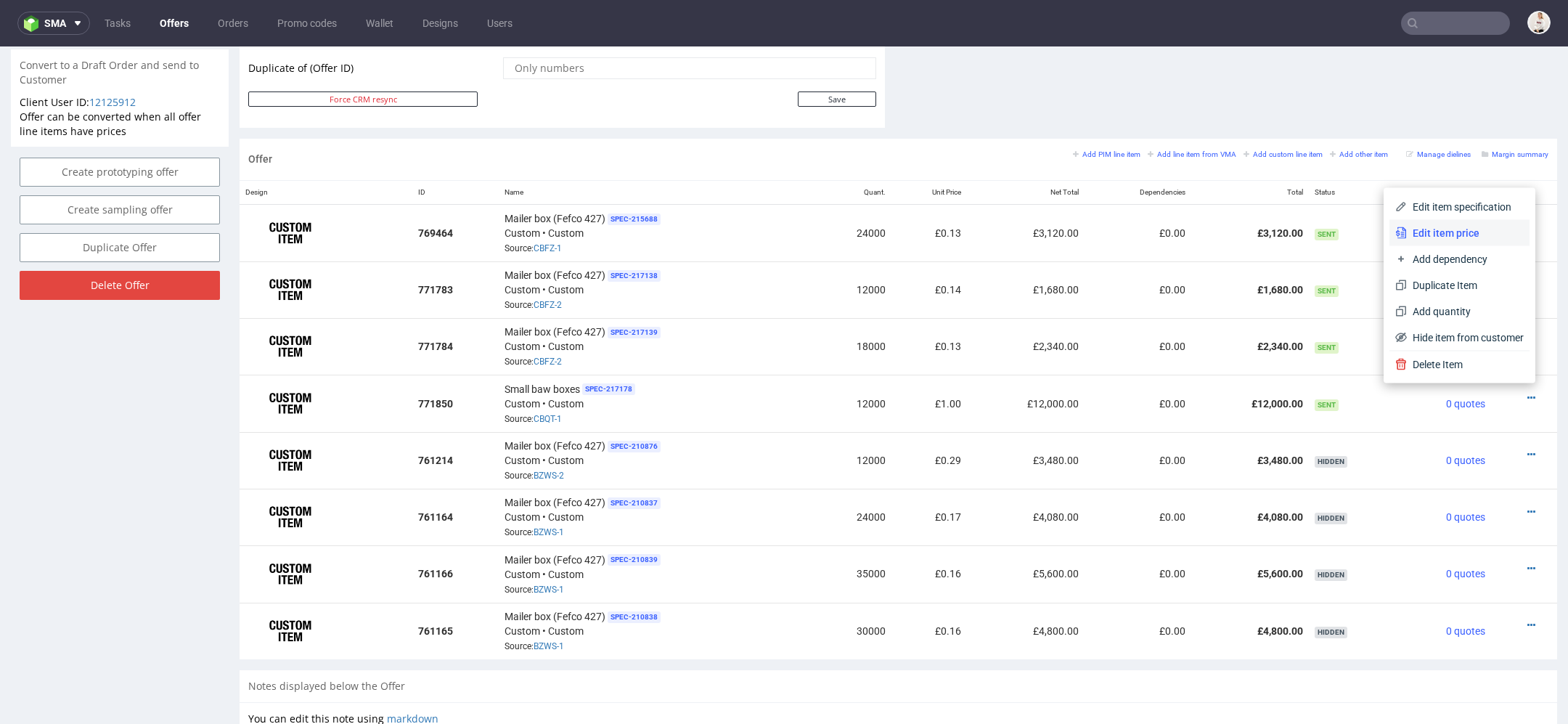
click at [1444, 230] on span "Edit item price" at bounding box center [1465, 233] width 117 height 14
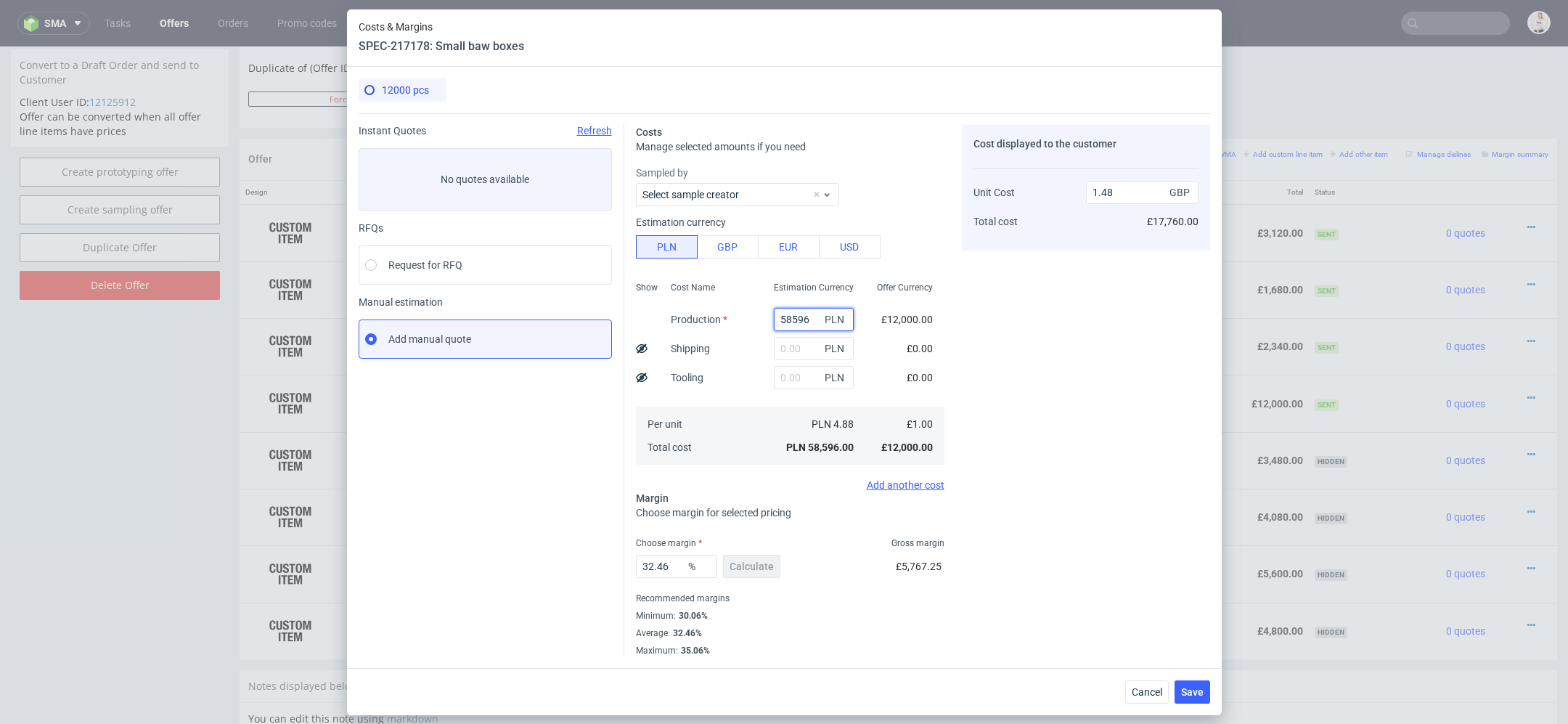
click at [802, 324] on input "58596" at bounding box center [814, 320] width 80 height 23
paste input "417"
type input "4176"
type input "0.11"
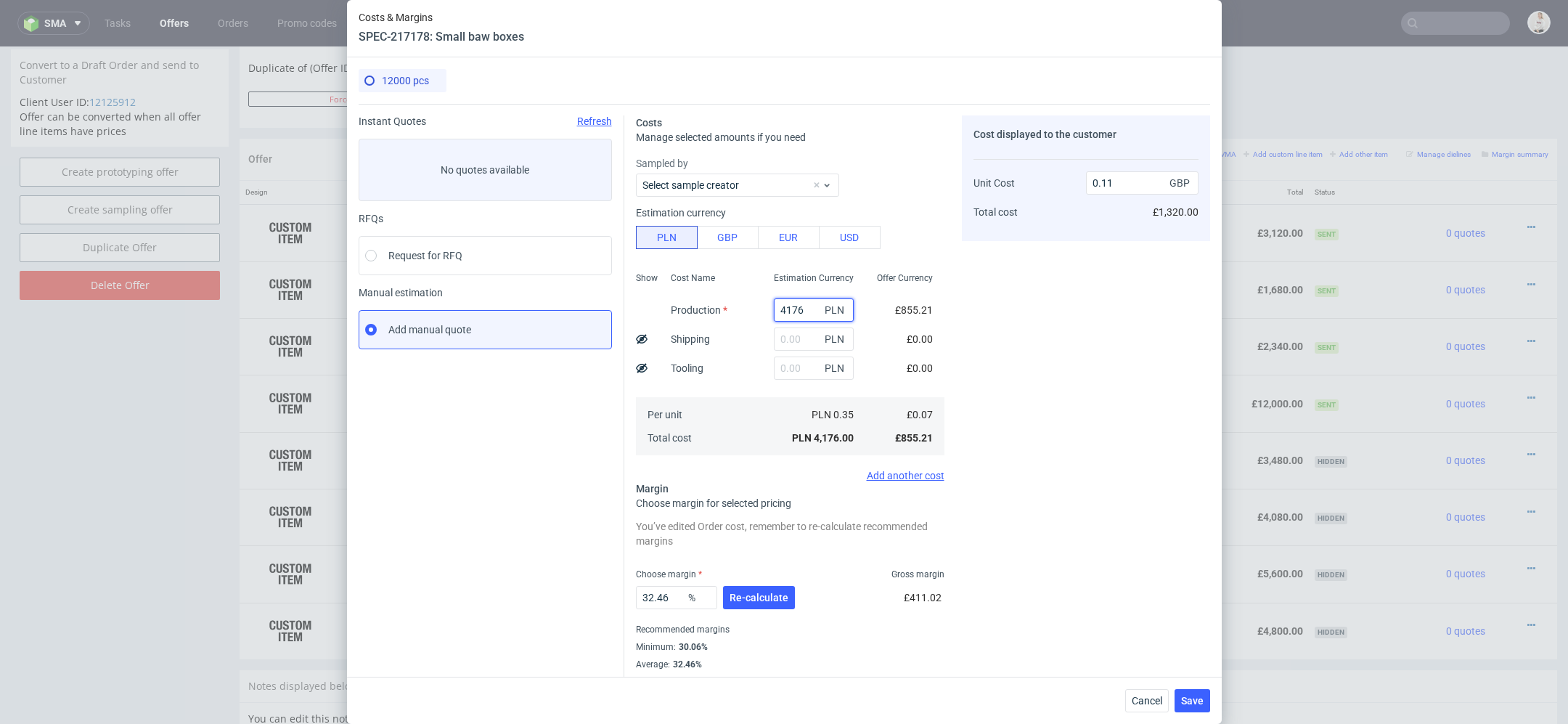
type input "4176"
click at [948, 355] on div "Costs Manage selected amounts if you need Sampled by Select sample creator Esti…" at bounding box center [917, 395] width 586 height 584
click at [1038, 551] on div "Cost displayed to the customer Unit Cost Total cost 0.11 GBP £1,320.00" at bounding box center [1086, 401] width 248 height 572
click at [1155, 700] on span "Cancel" at bounding box center [1147, 701] width 31 height 11
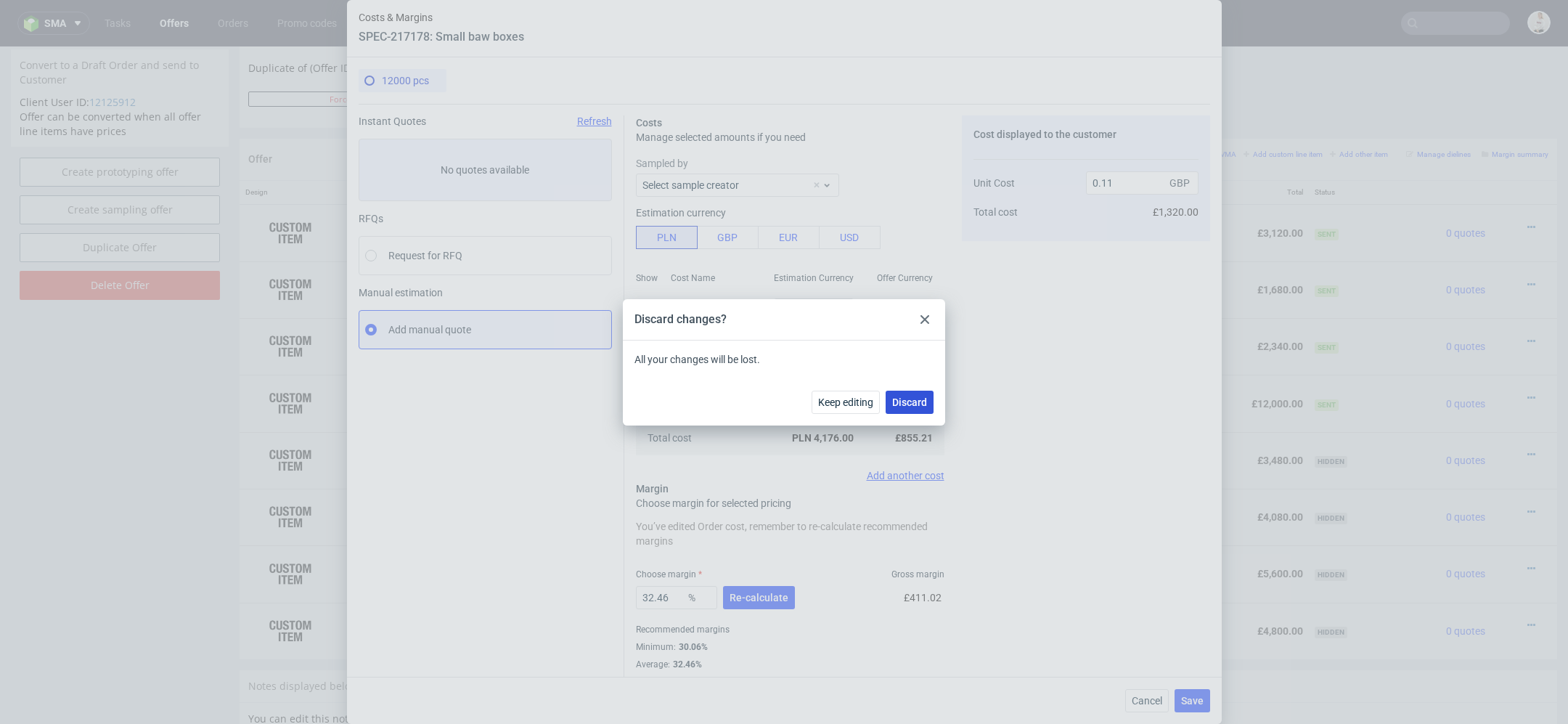
click at [907, 406] on span "Discard" at bounding box center [910, 403] width 34 height 11
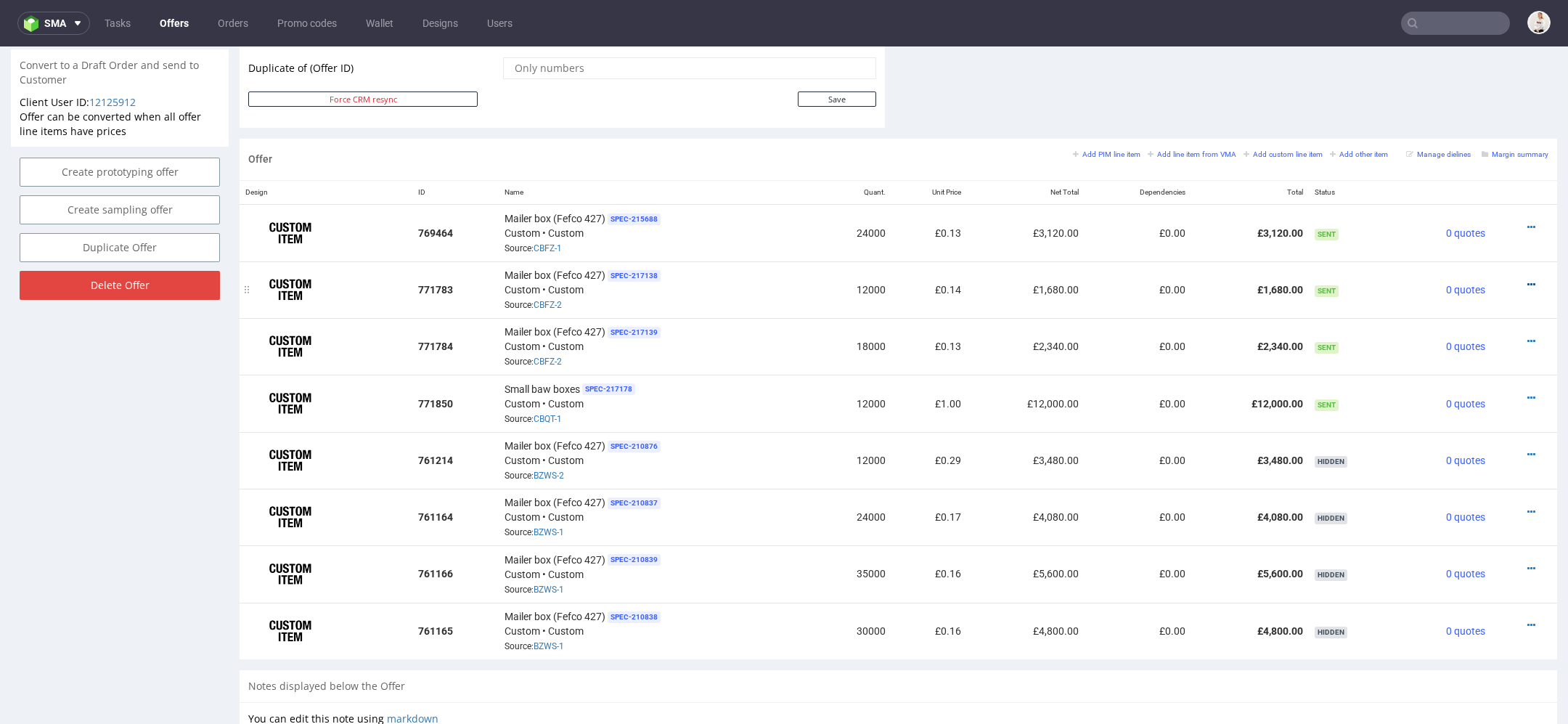
click at [1528, 280] on icon at bounding box center [1531, 285] width 8 height 11
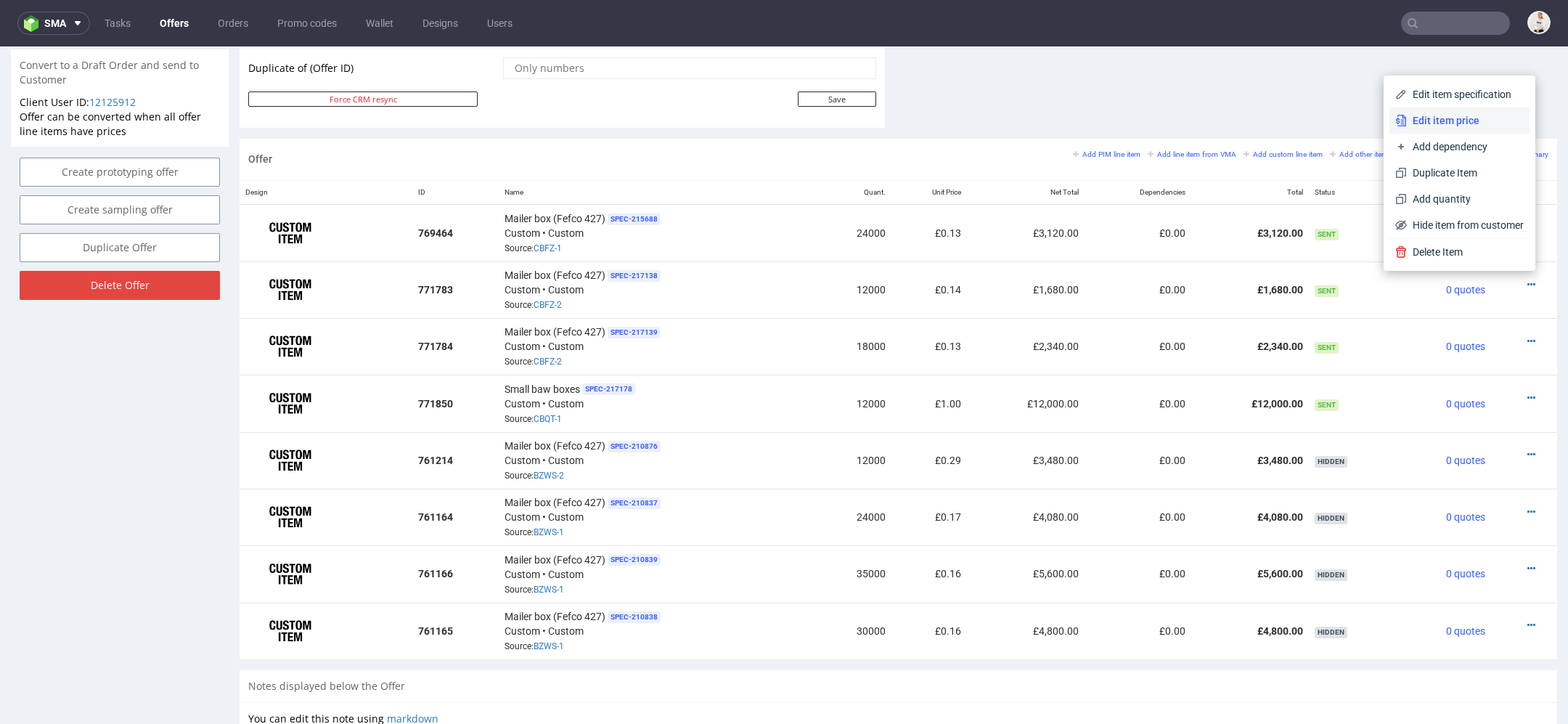
click at [1479, 116] on span "Edit item price" at bounding box center [1465, 120] width 117 height 14
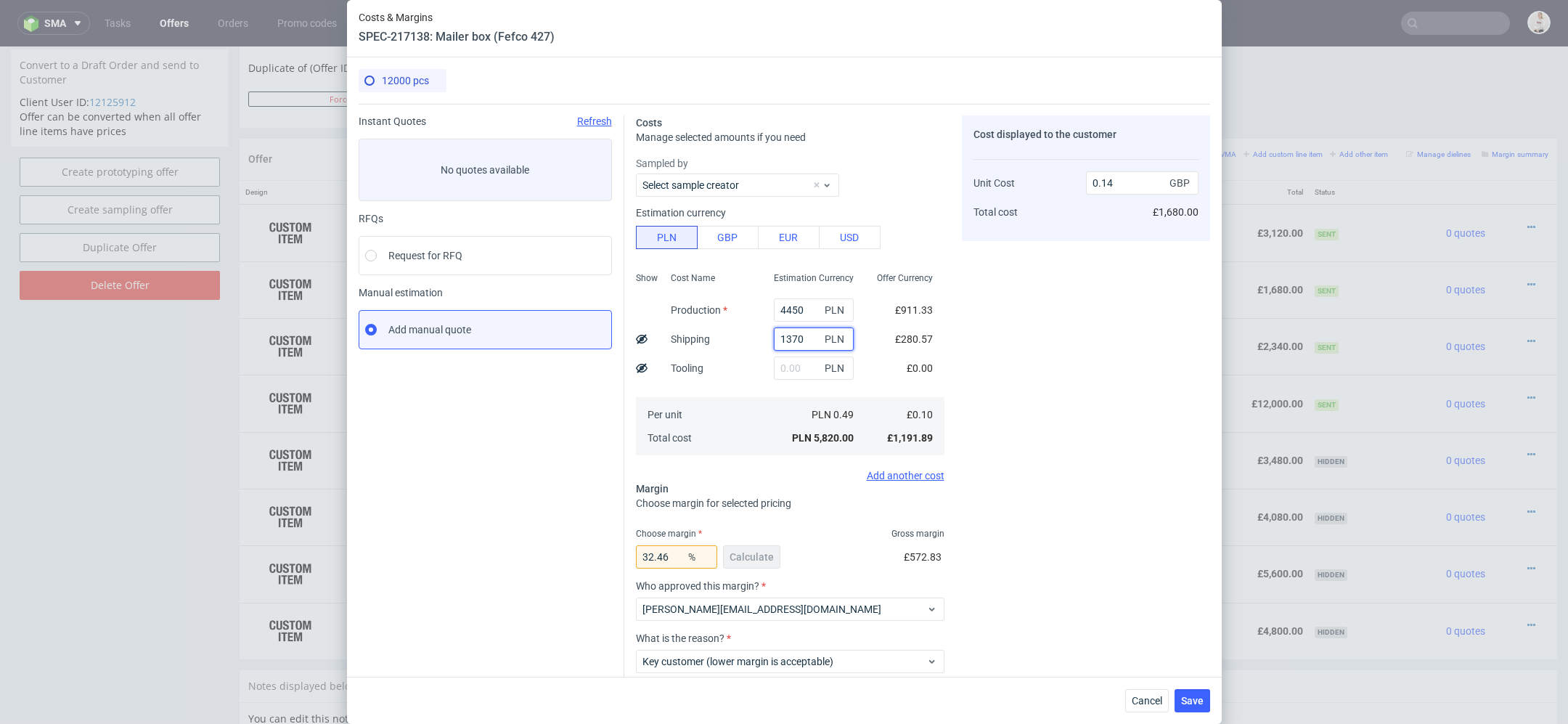
click at [790, 329] on input "1370" at bounding box center [814, 339] width 80 height 23
click at [1150, 698] on span "Cancel" at bounding box center [1147, 701] width 31 height 11
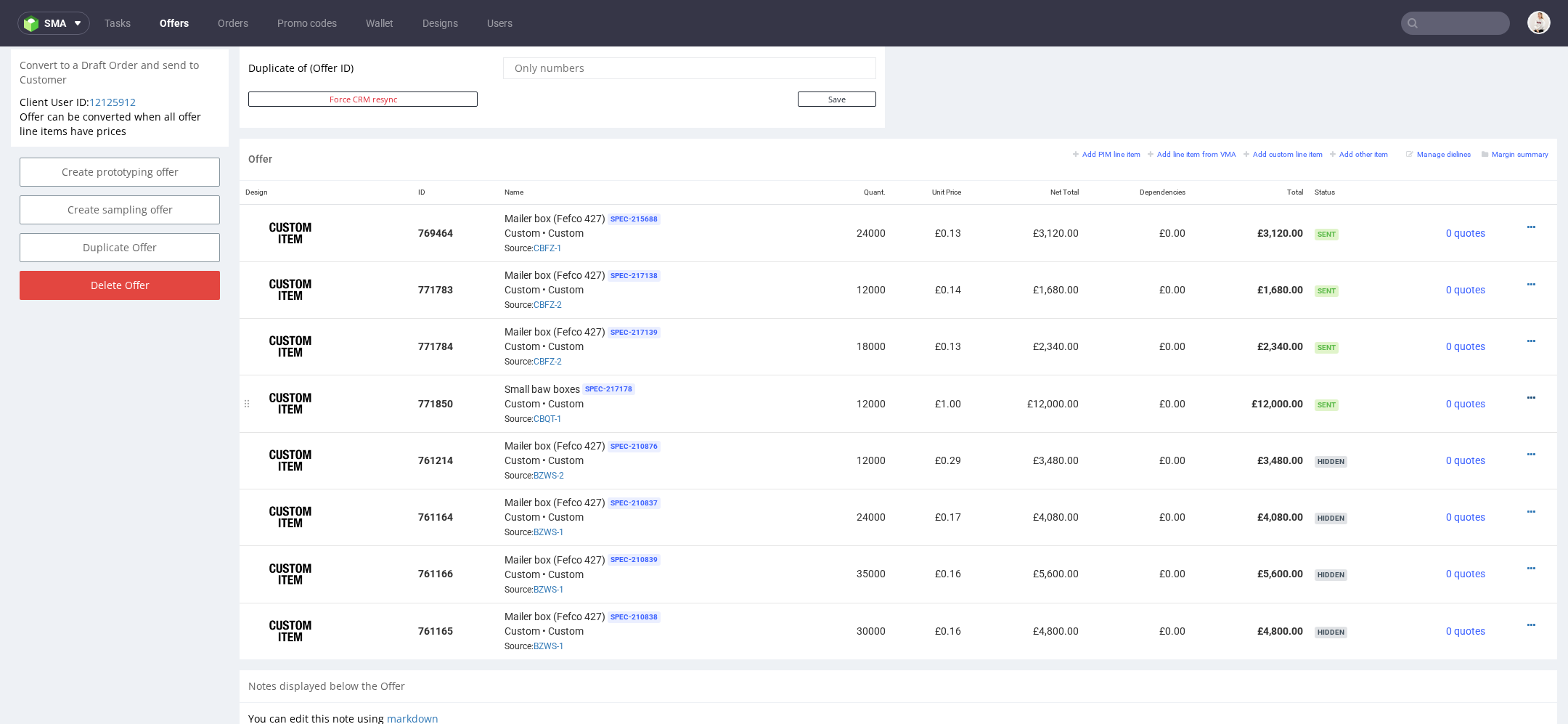
click at [1528, 393] on icon at bounding box center [1531, 398] width 8 height 11
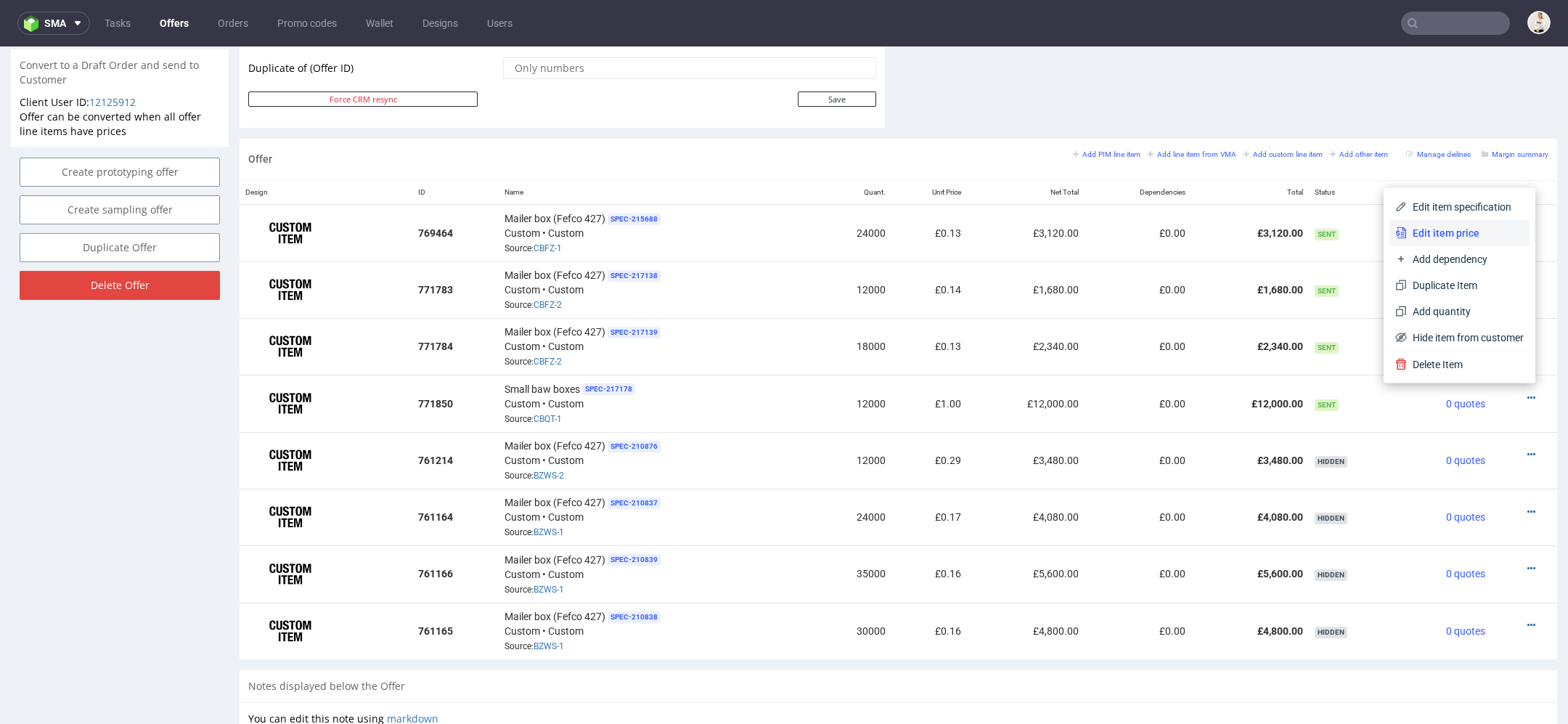
click at [1471, 223] on li "Edit item price" at bounding box center [1459, 233] width 140 height 26
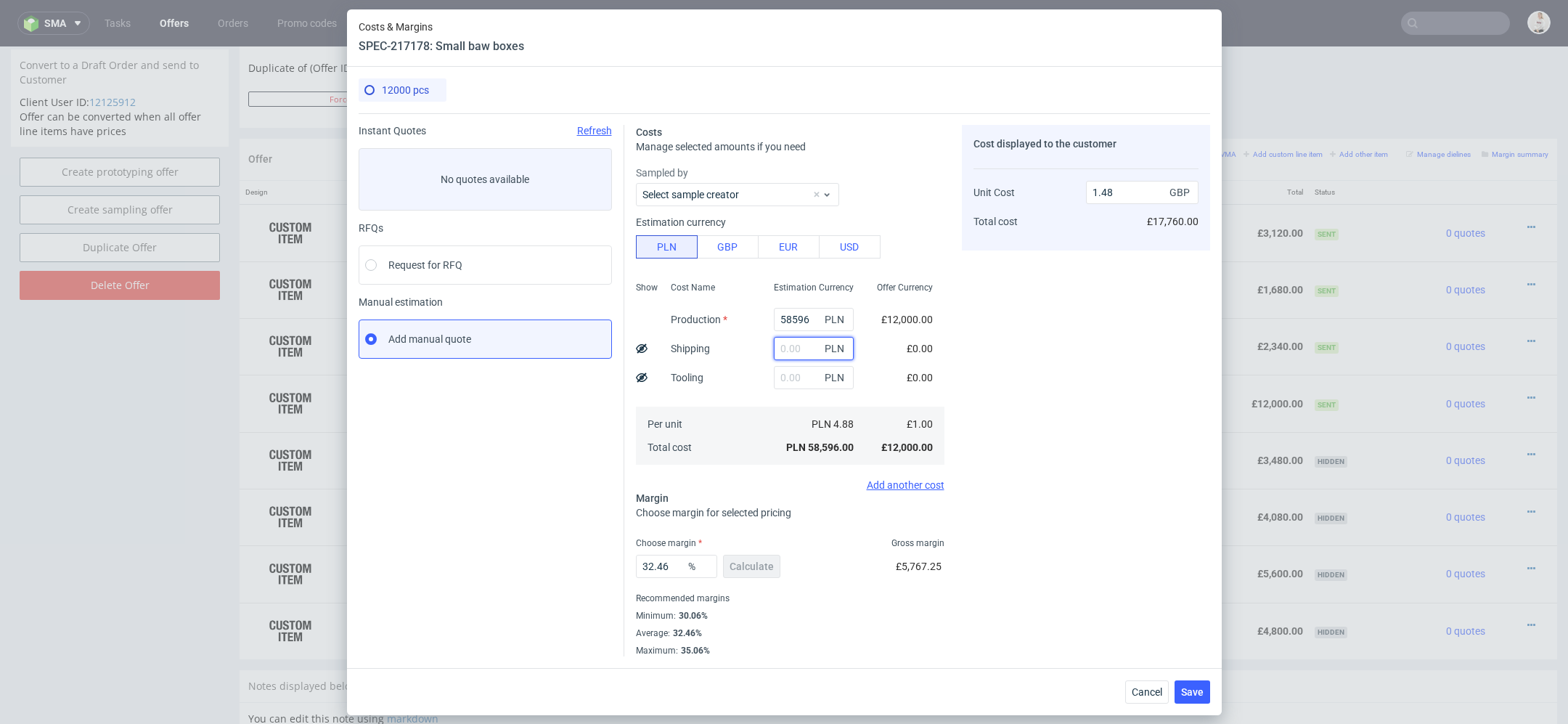
click at [800, 351] on input "text" at bounding box center [814, 348] width 80 height 23
paste input "1370"
type input "1370"
type input "1.51"
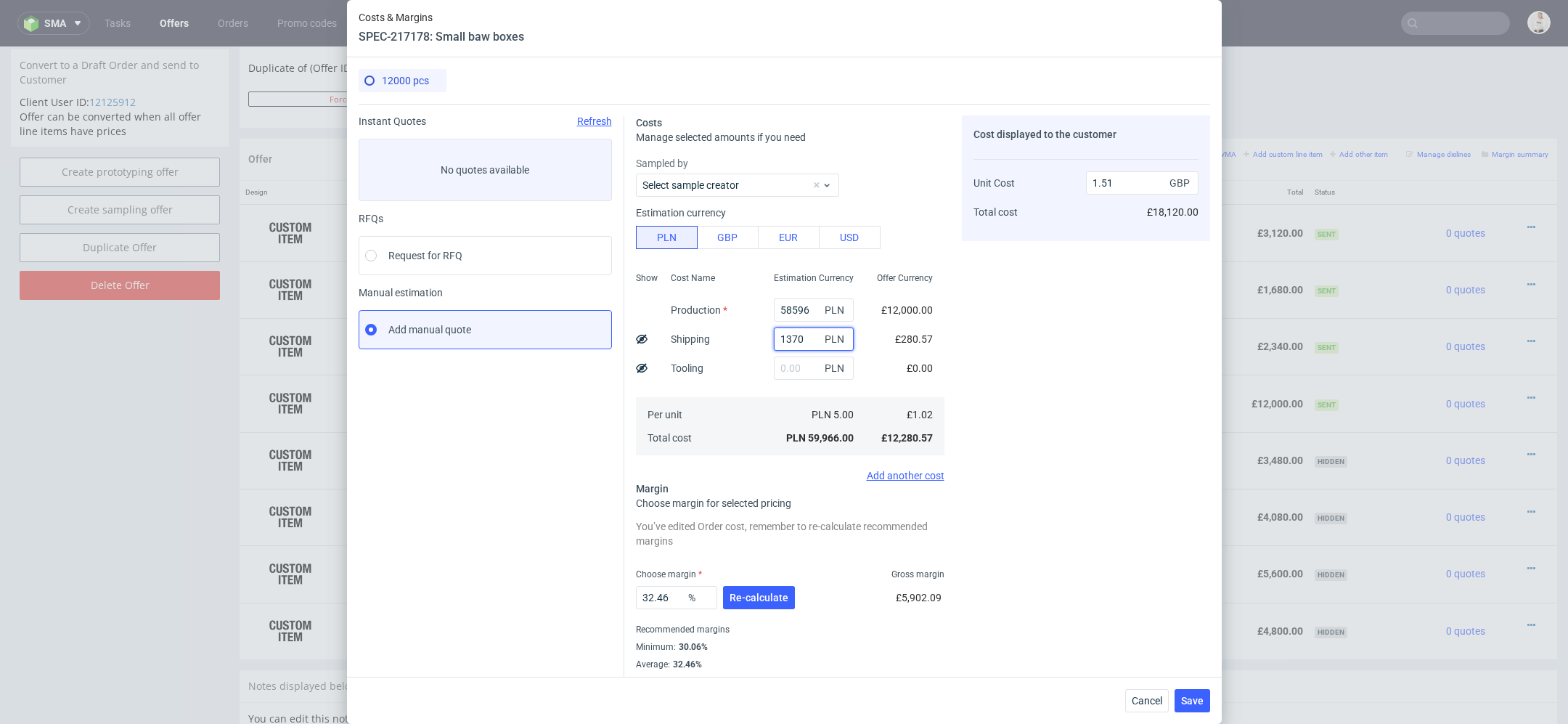
type input "1370"
click at [961, 341] on div "Costs Manage selected amounts if you need Sampled by Select sample creator Esti…" at bounding box center [917, 395] width 586 height 584
click at [792, 305] on input "58596" at bounding box center [814, 310] width 80 height 23
paste input "417"
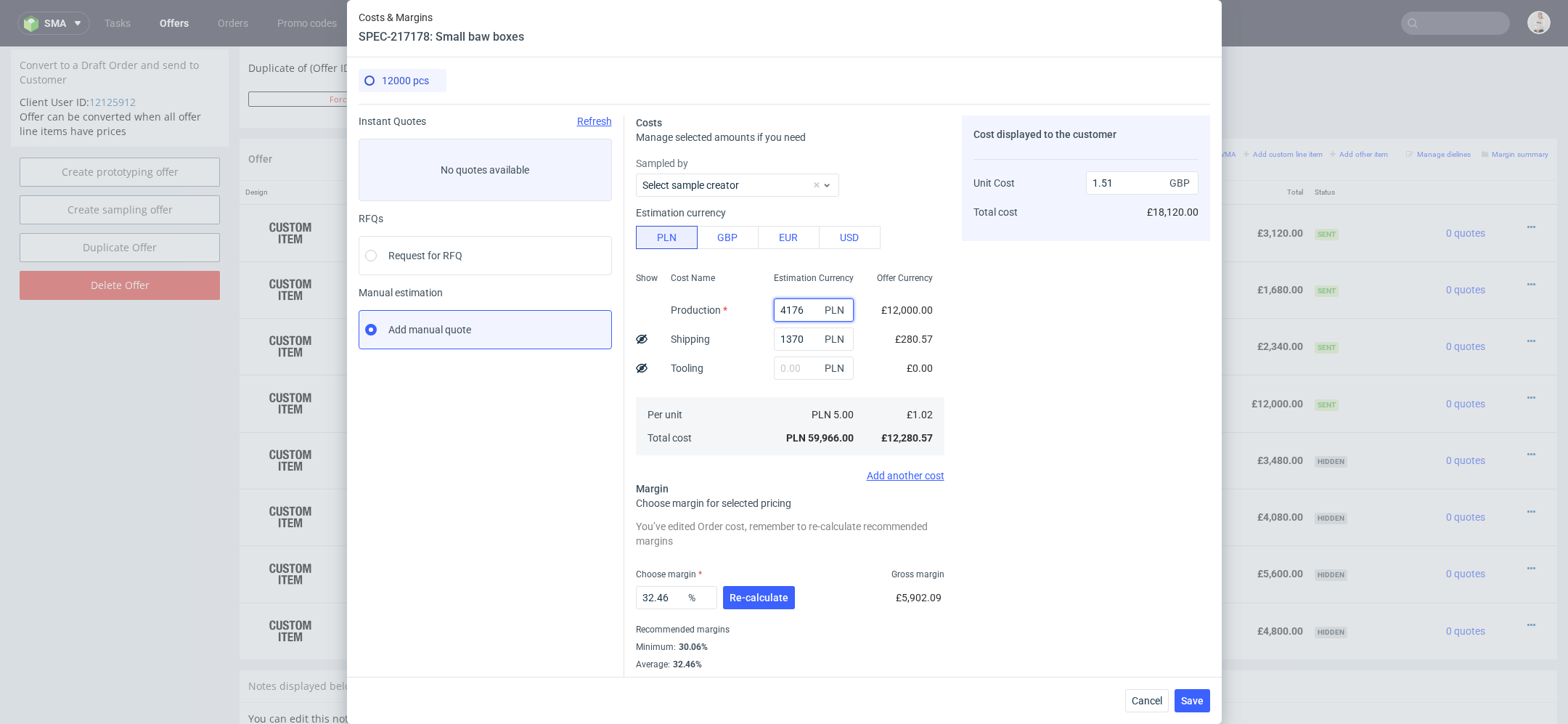
type input "4176"
click at [988, 323] on div "Cost displayed to the customer Unit Cost Total cost 1.51 GBP £18,120.00" at bounding box center [1086, 401] width 248 height 572
type input "0.14"
click at [757, 606] on button "Re-calculate" at bounding box center [759, 597] width 72 height 23
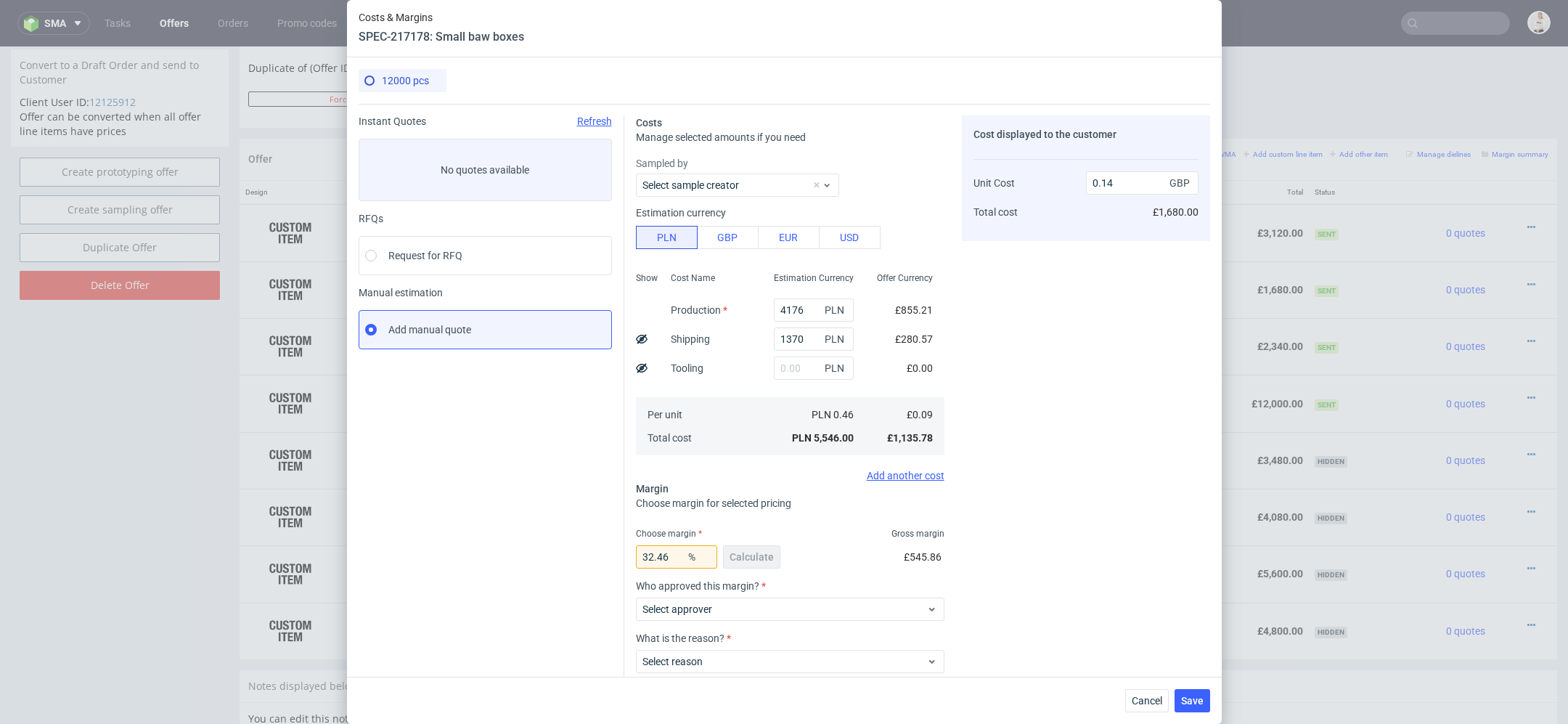
scroll to position [85, 0]
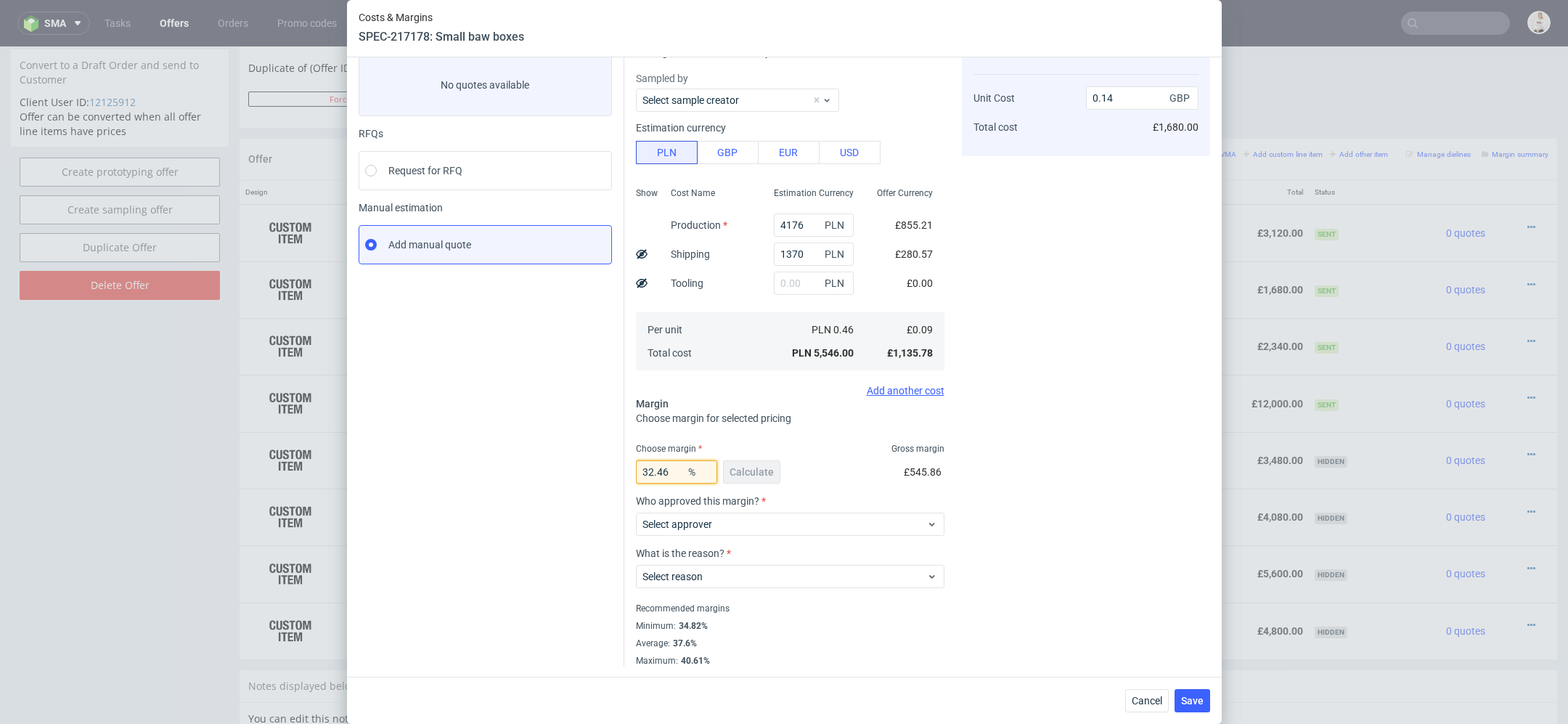
drag, startPoint x: 671, startPoint y: 472, endPoint x: 433, endPoint y: 472, distance: 238.0
click at [433, 472] on div "Instant Quotes Refresh No quotes available RFQs Request for RFQ Manual estimati…" at bounding box center [784, 343] width 852 height 648
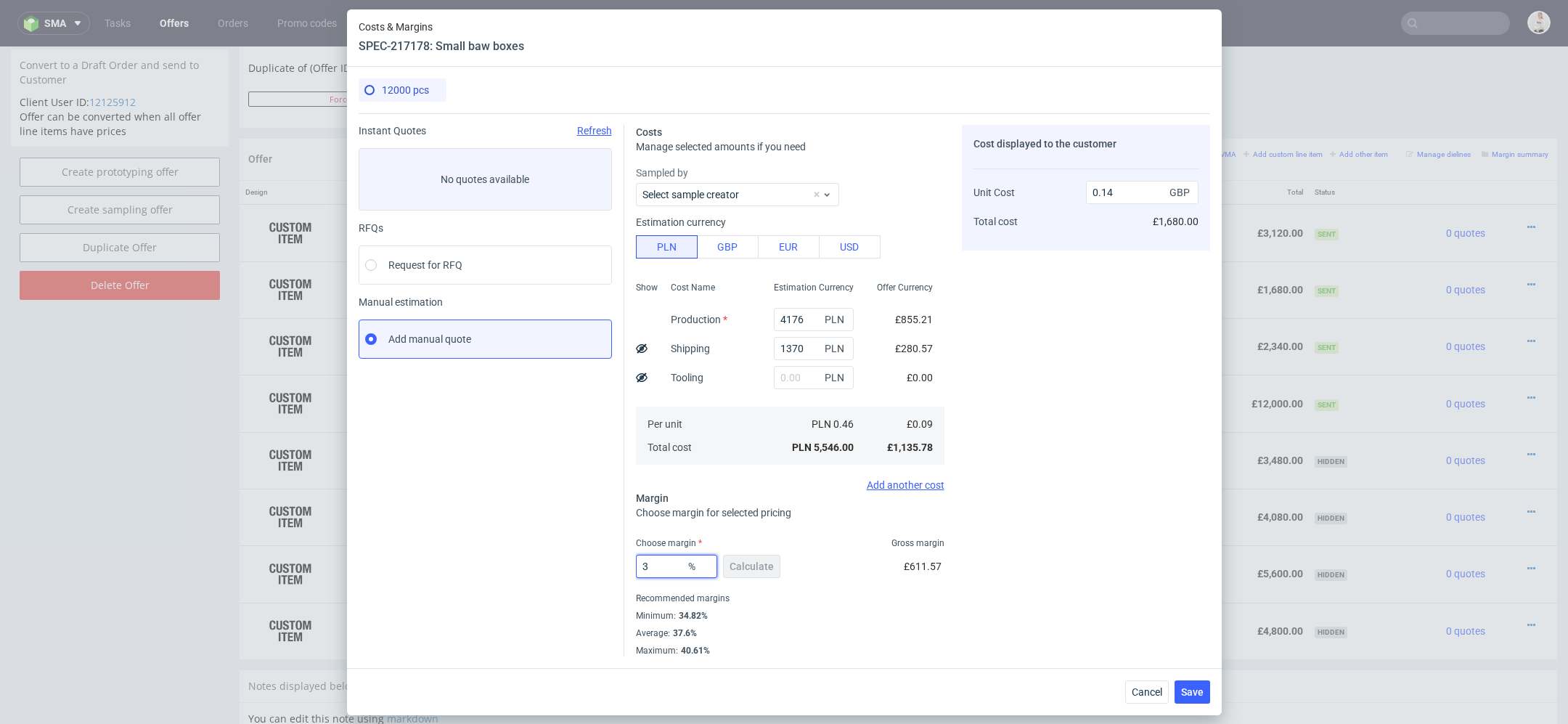
type input "36"
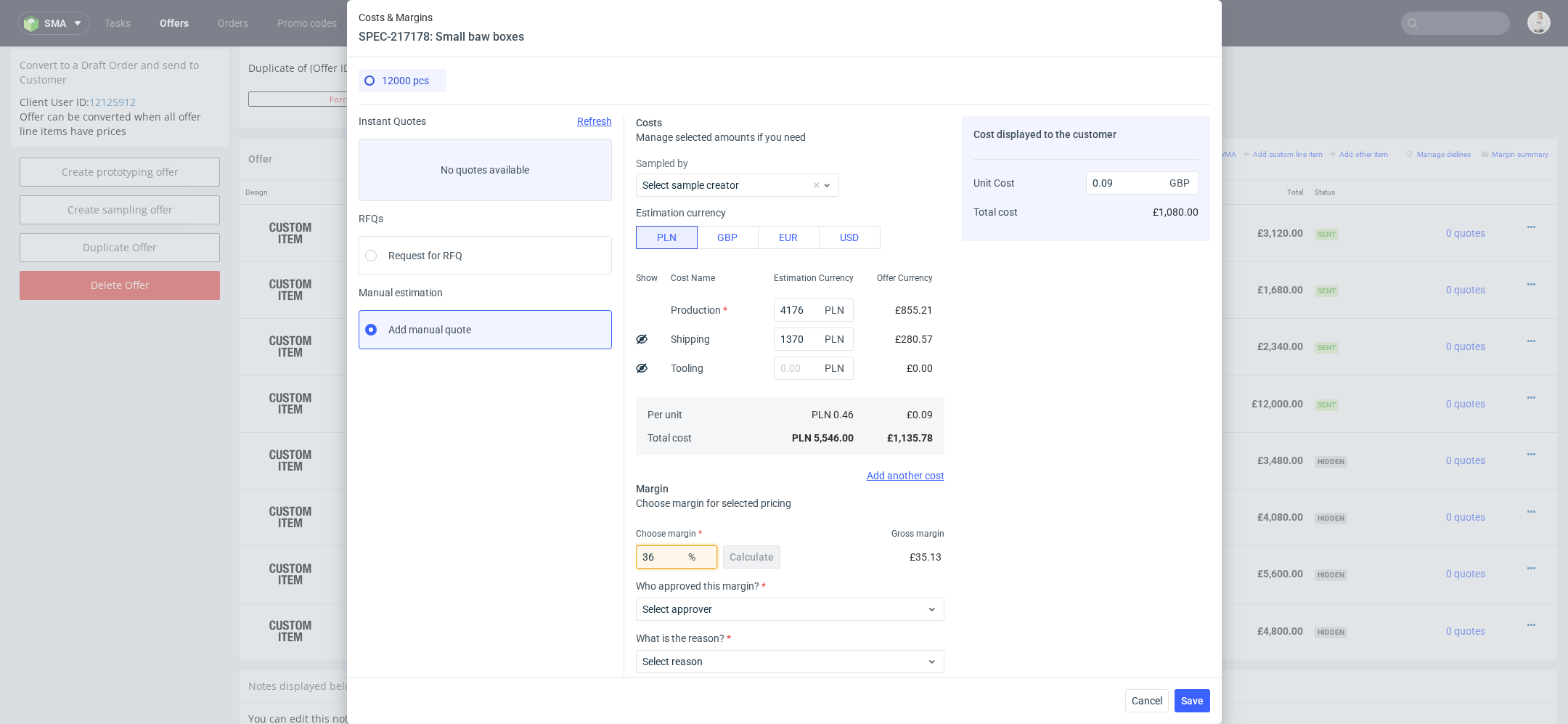
type input "0.14"
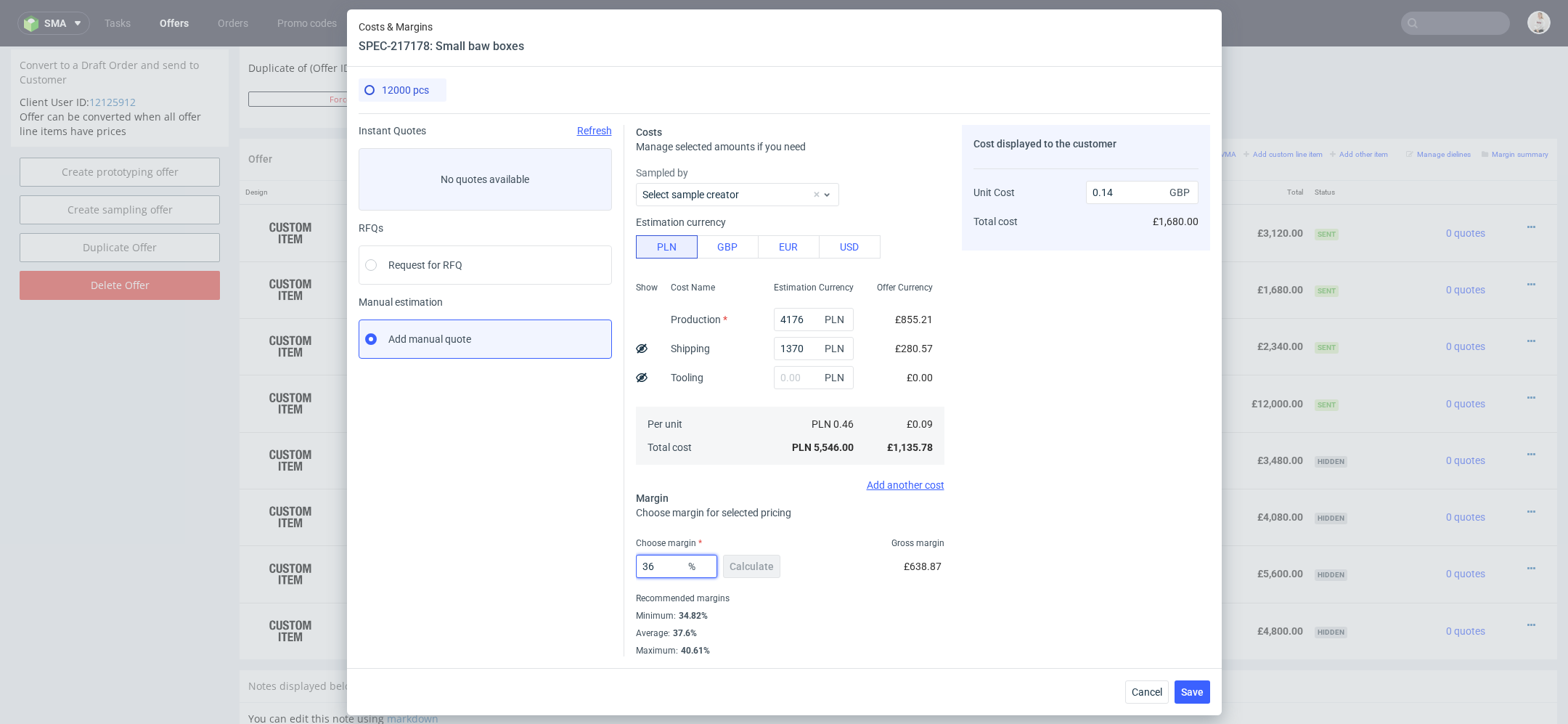
type input "3"
type input "0.09"
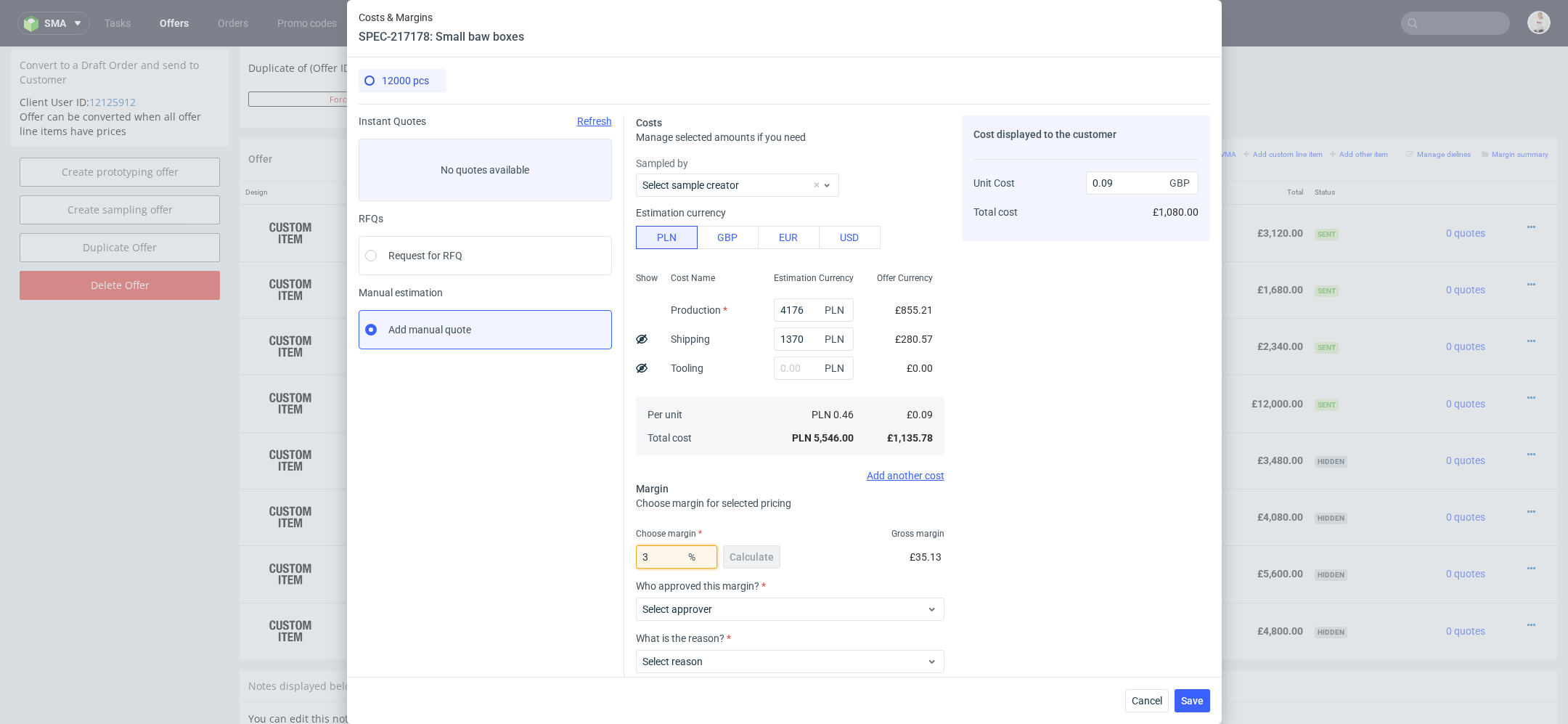
type input "37"
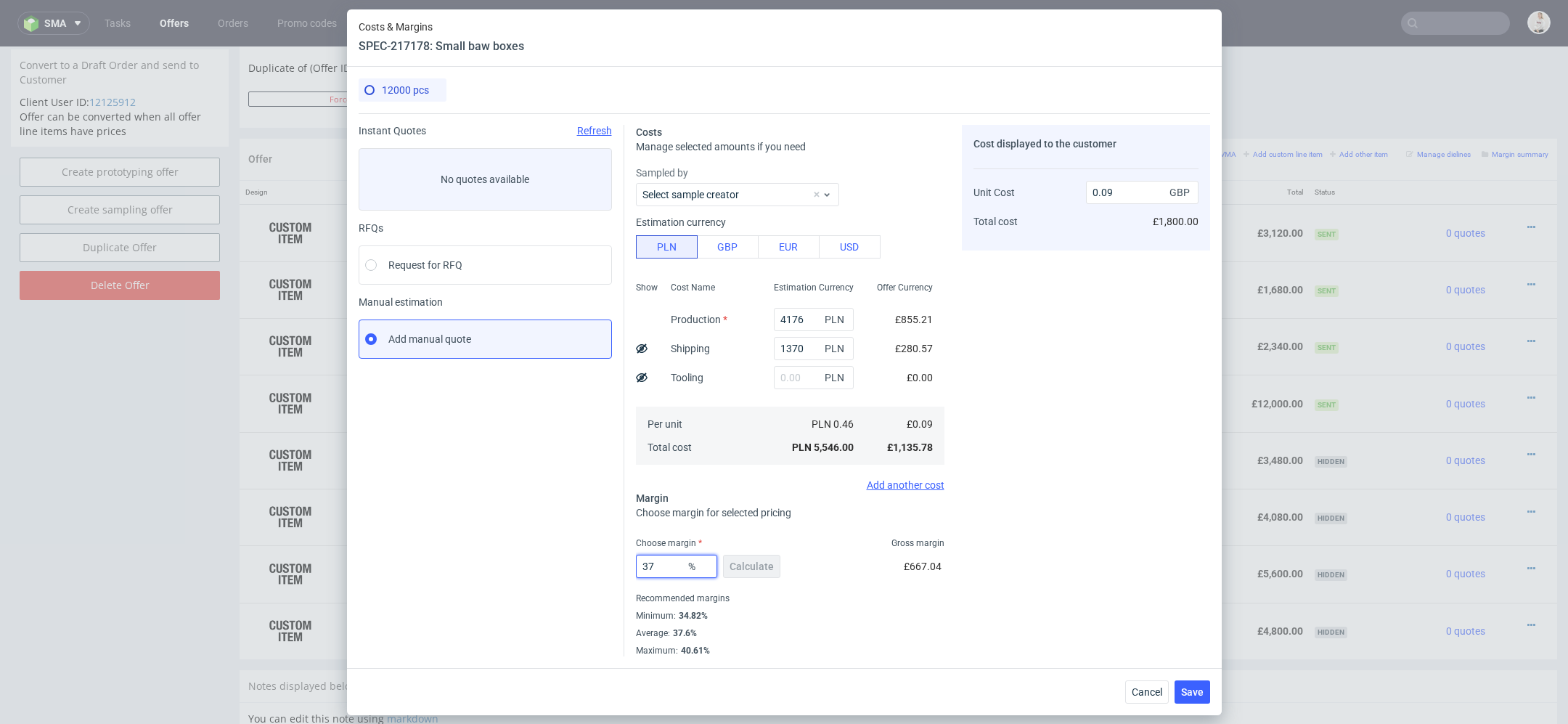
type input "0.15"
type input "36"
type input "0.14"
type input "367"
type input "-0.04"
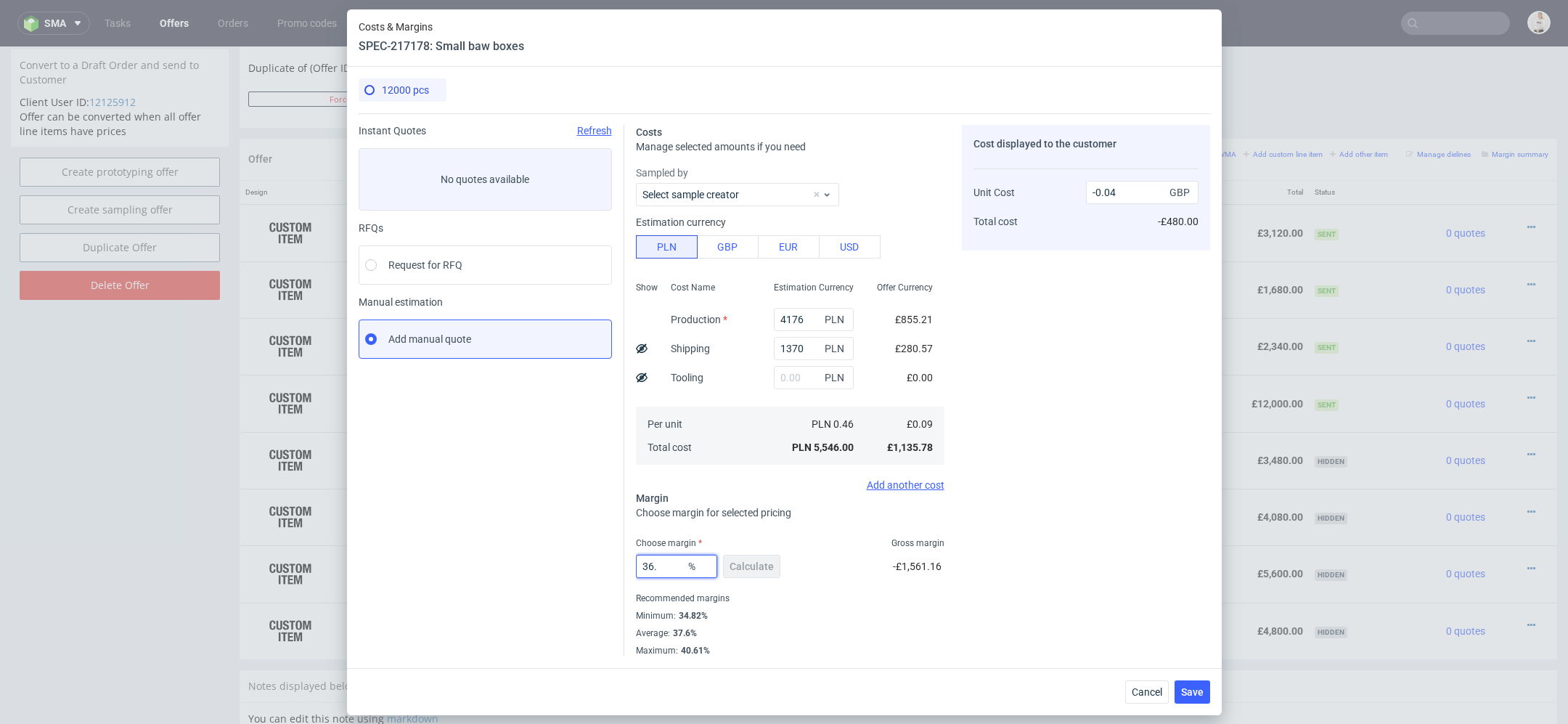
type input "36.7"
type input "0.15"
type input "36.1"
type input "0.14"
type input "3"
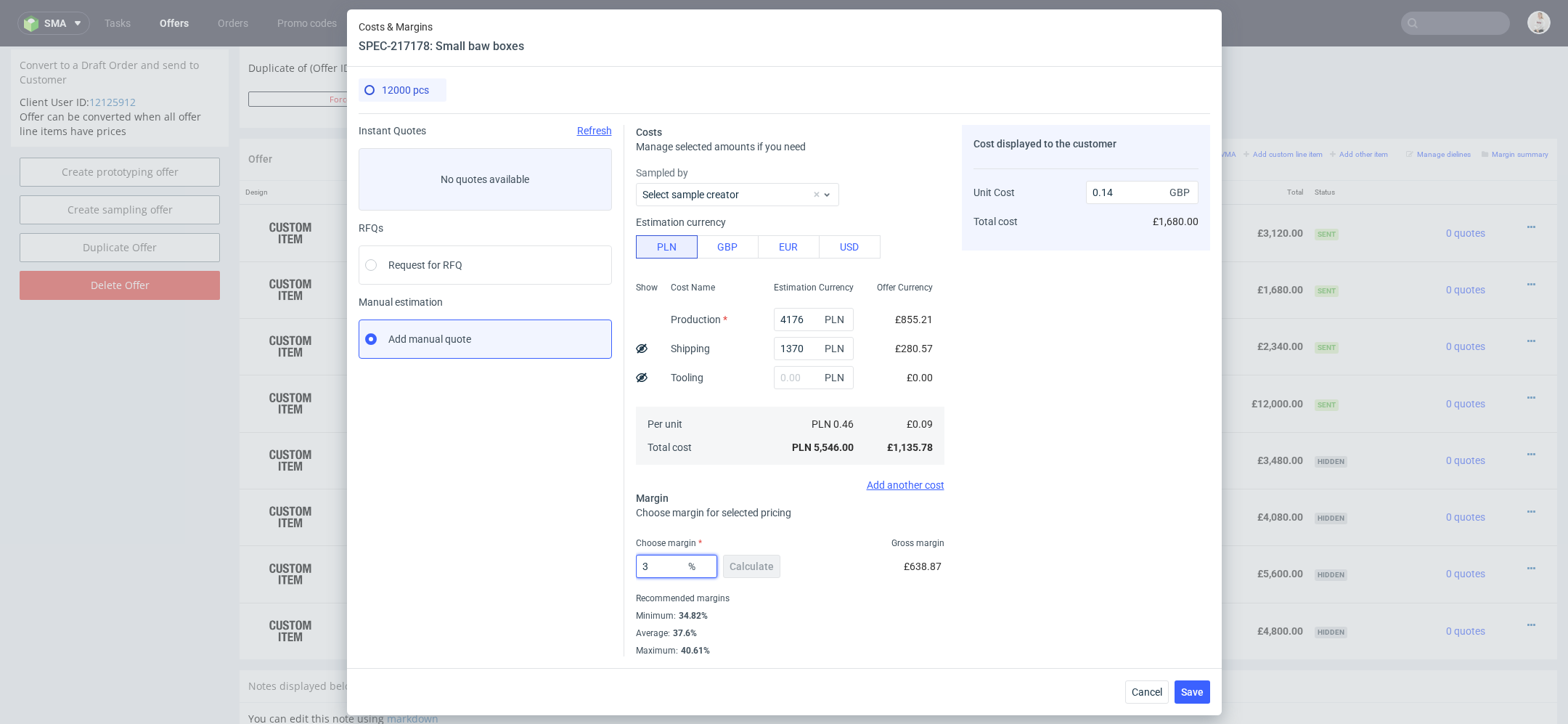
type input "0.09"
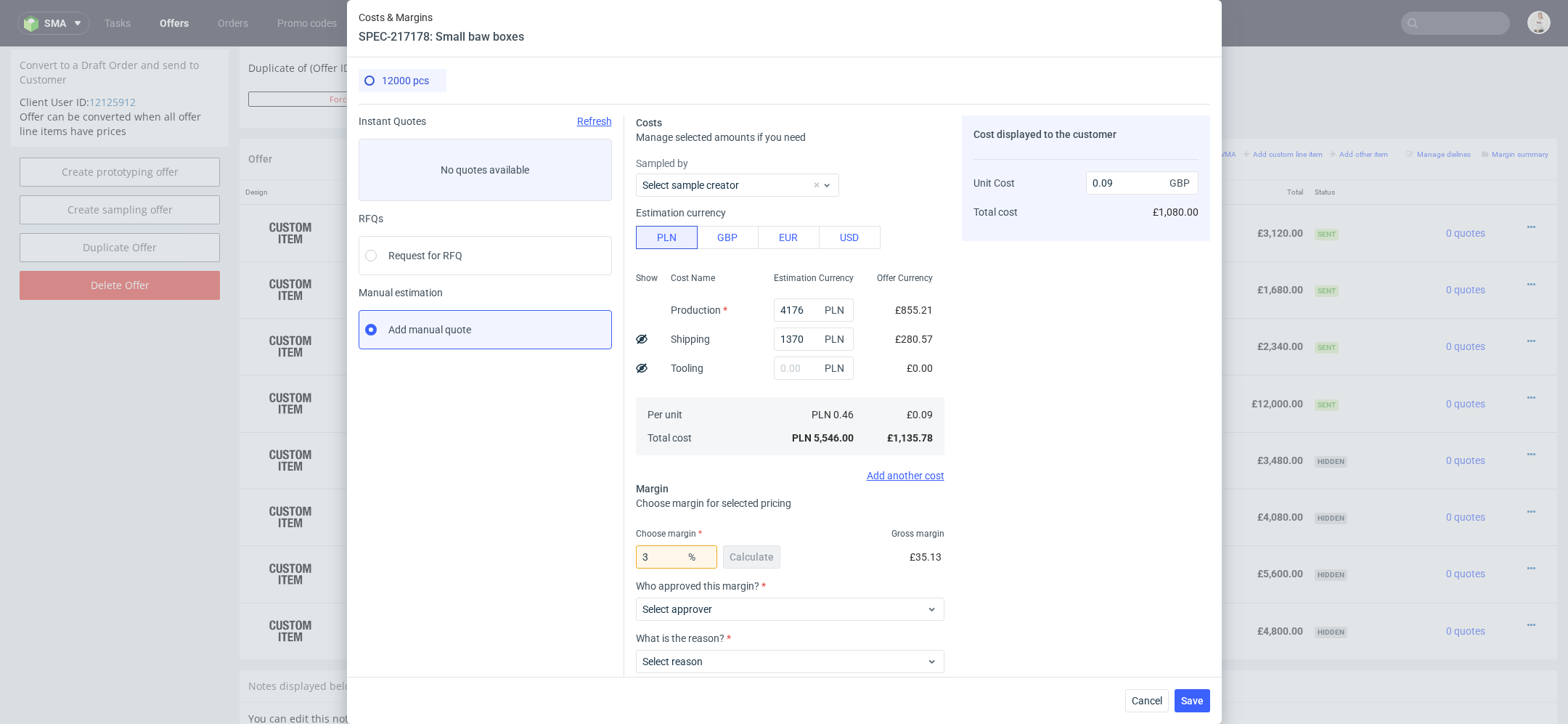
click at [1081, 459] on div "Cost displayed to the customer Unit Cost Total cost 0.09 GBP £1,080.00" at bounding box center [1086, 434] width 248 height 636
click at [688, 561] on span "%" at bounding box center [700, 557] width 29 height 20
click at [677, 548] on input "3" at bounding box center [676, 557] width 81 height 23
click at [676, 555] on input "3" at bounding box center [676, 557] width 81 height 23
type input "36"
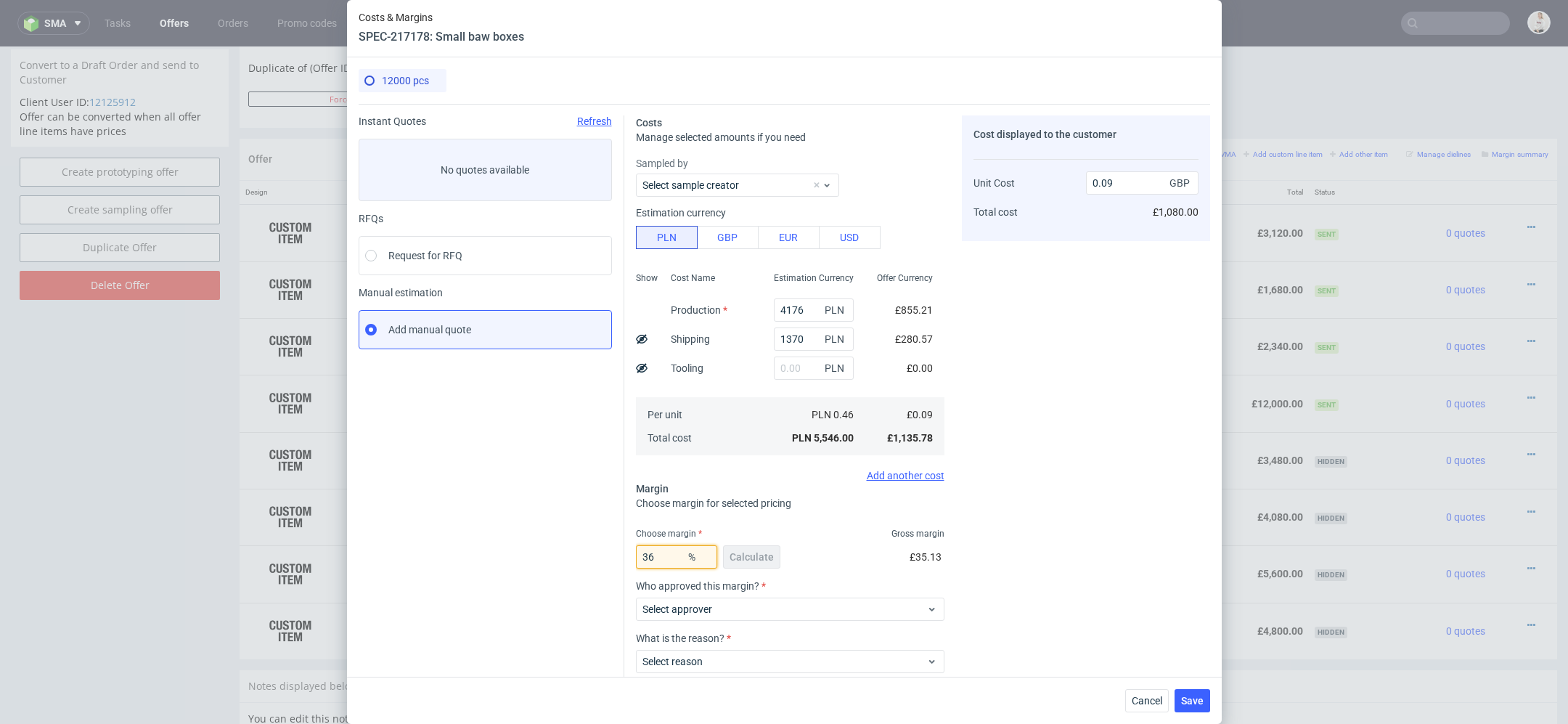
type input "0.14"
type input "36"
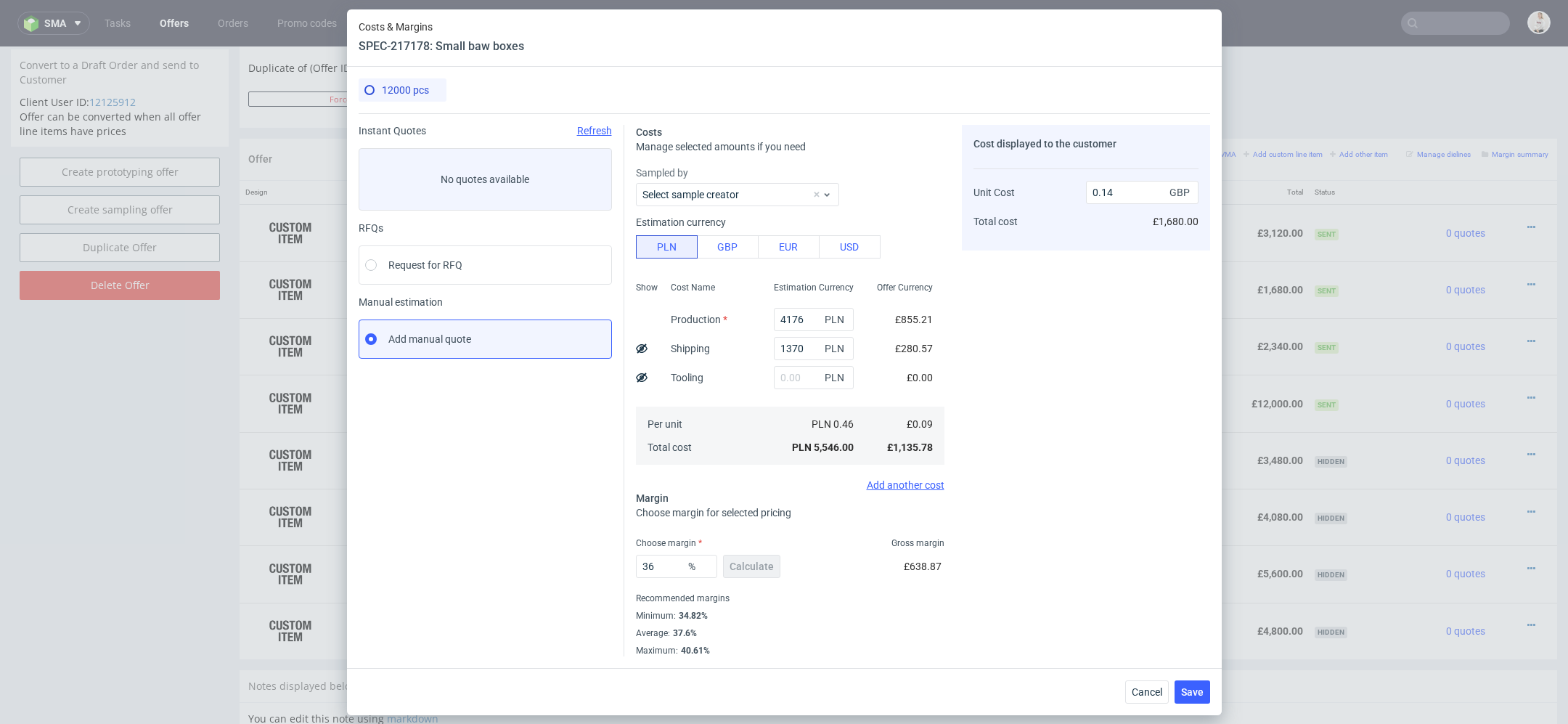
click at [1160, 524] on div "Cost displayed to the customer Unit Cost Total cost 0.14 GBP £1,680.00" at bounding box center [1086, 391] width 248 height 532
click at [1189, 688] on span "Save" at bounding box center [1192, 692] width 22 height 11
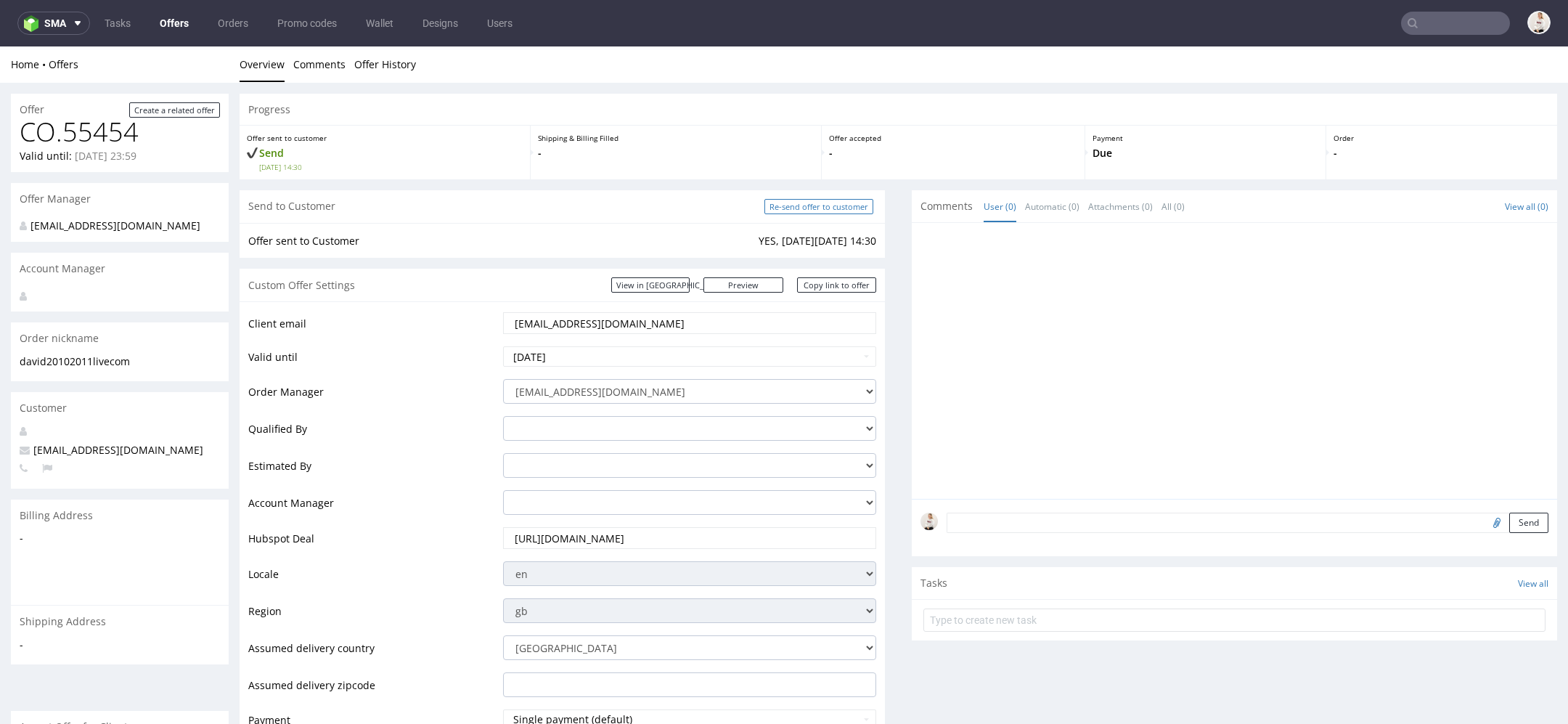
click at [809, 204] on input "Re-send offer to customer" at bounding box center [819, 206] width 109 height 15
type input "In progress..."
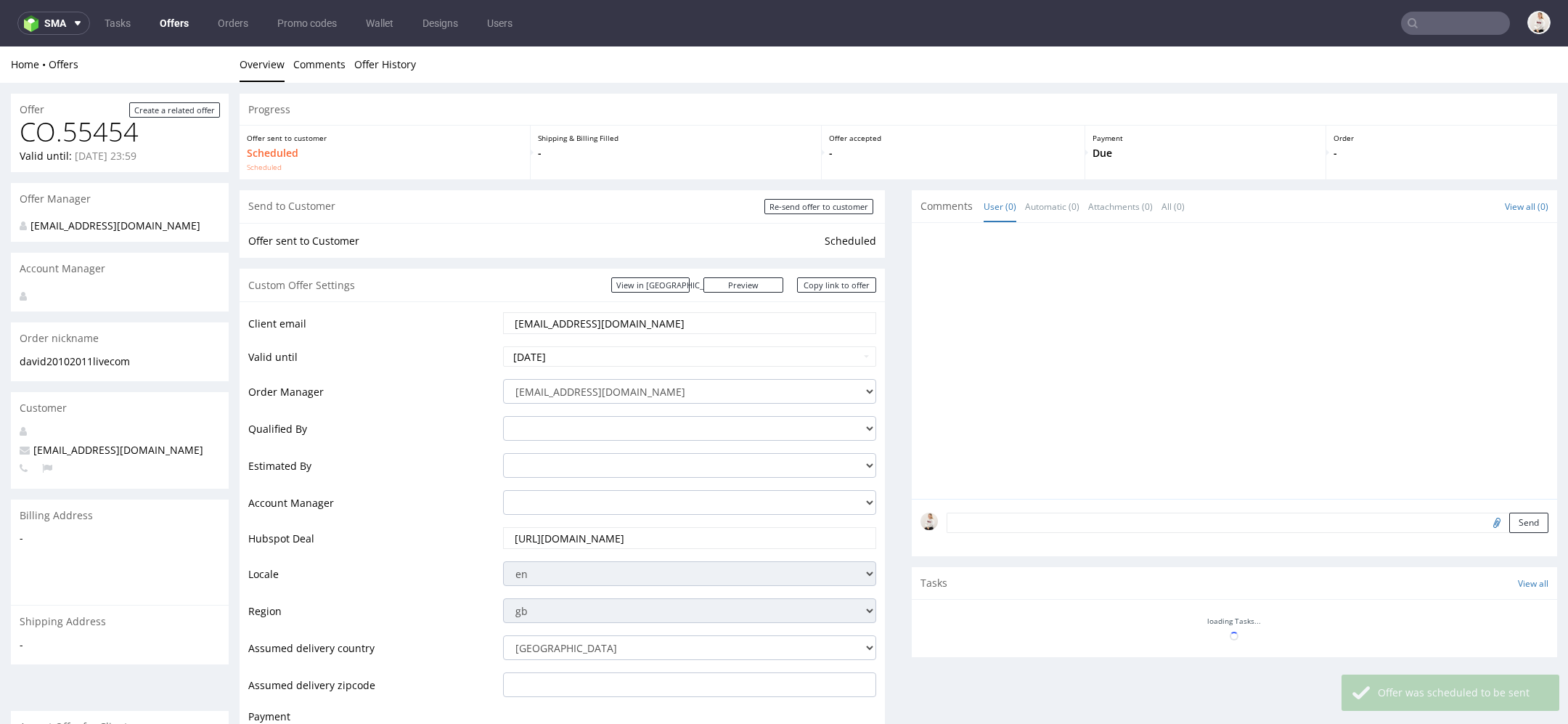
click at [846, 286] on link "Copy link to offer" at bounding box center [837, 285] width 80 height 15
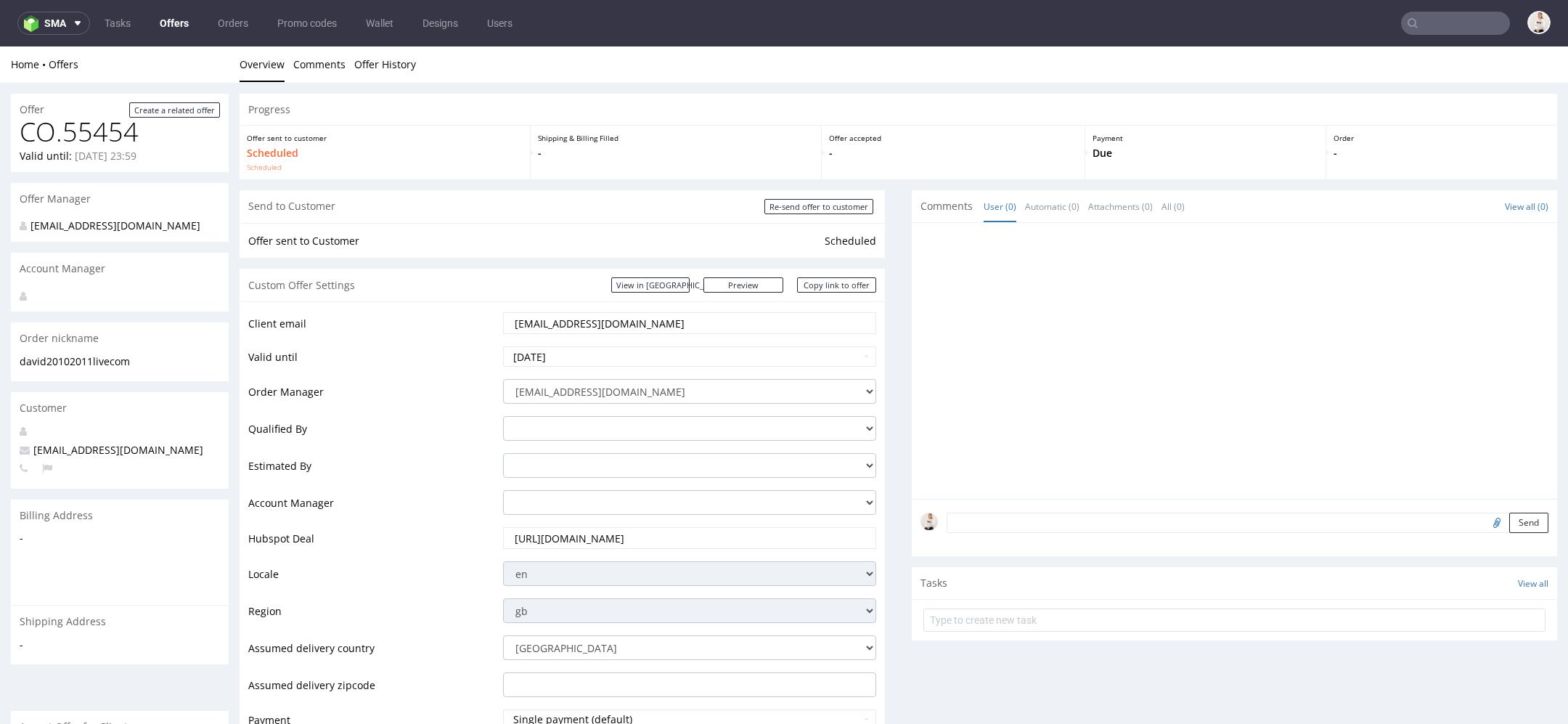
click at [172, 14] on link "Offers" at bounding box center [174, 23] width 46 height 23
